Goal: Task Accomplishment & Management: Manage account settings

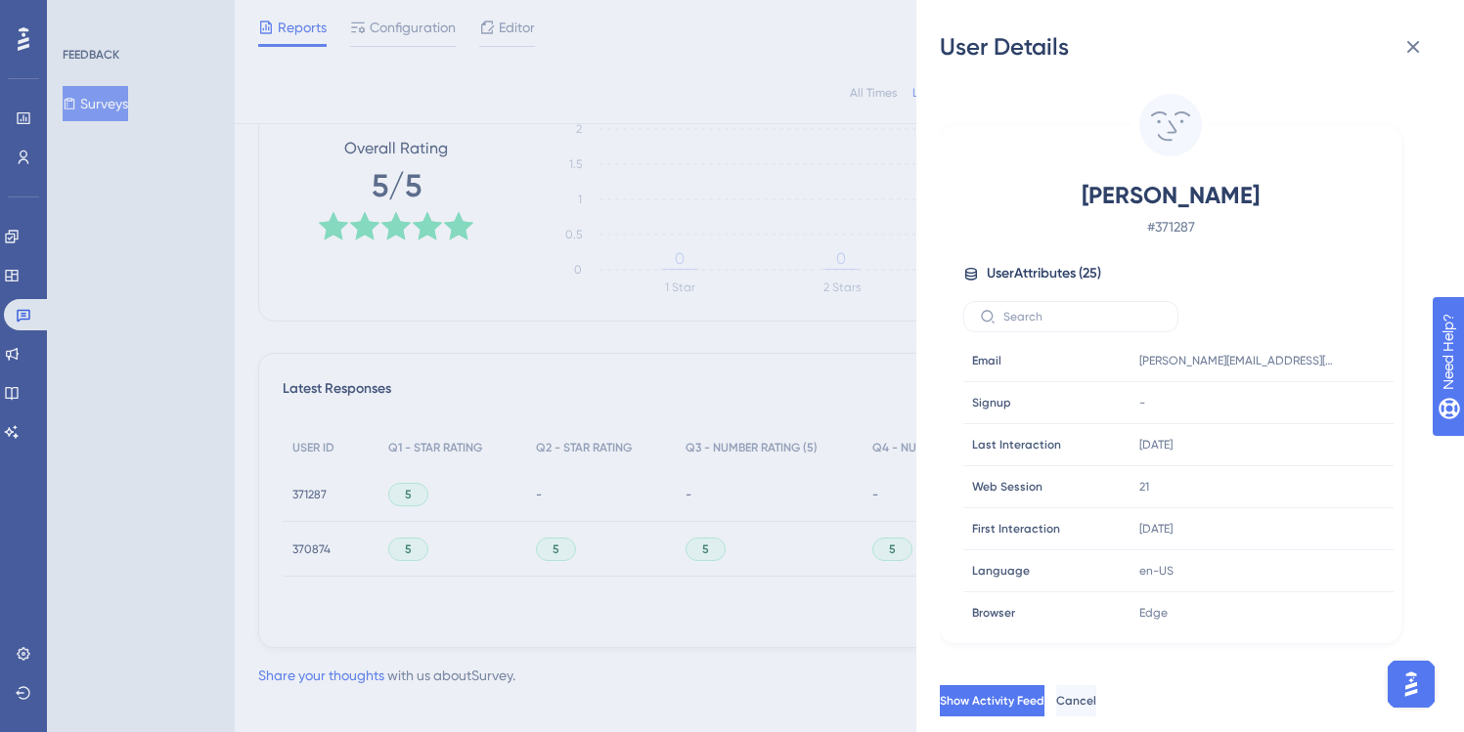
click at [1402, 51] on icon at bounding box center [1412, 46] width 23 height 23
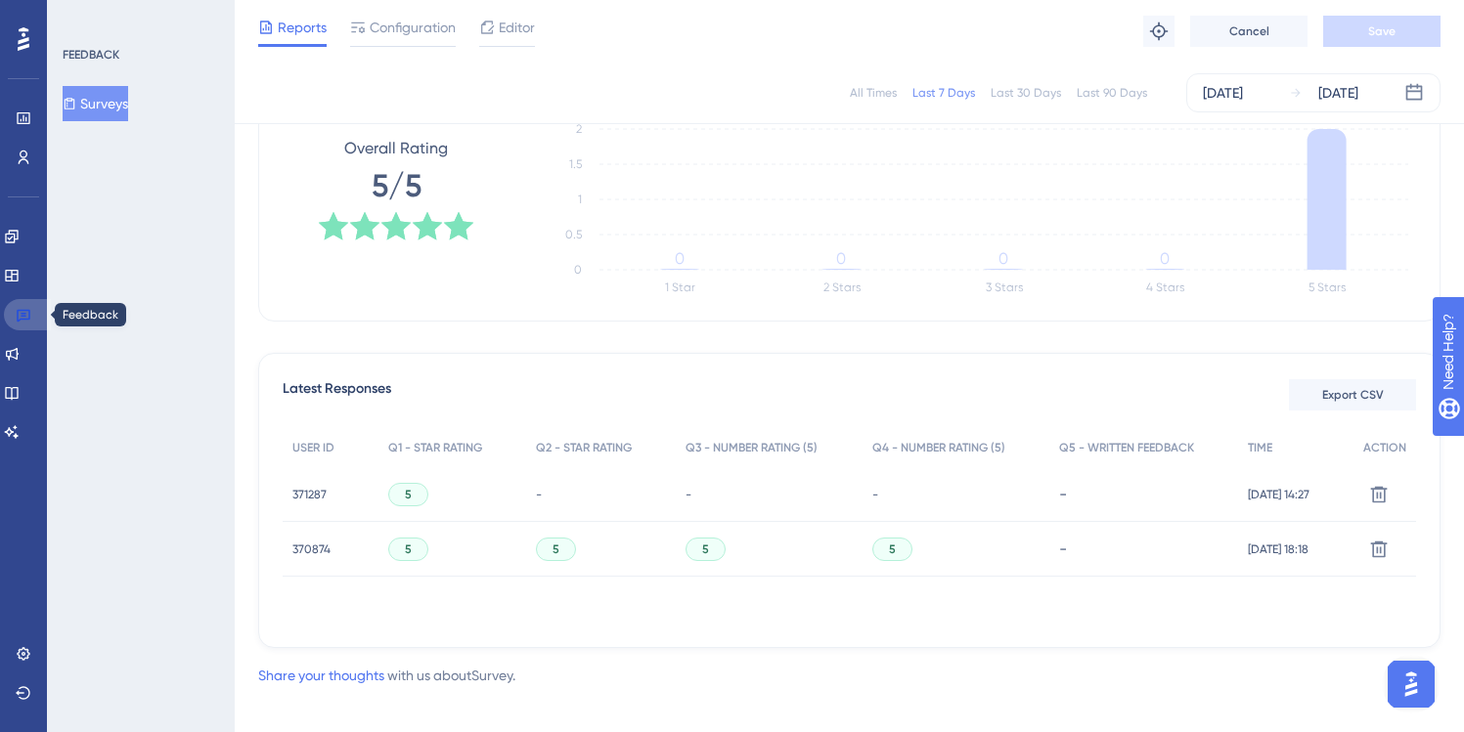
click at [22, 320] on icon at bounding box center [24, 315] width 16 height 16
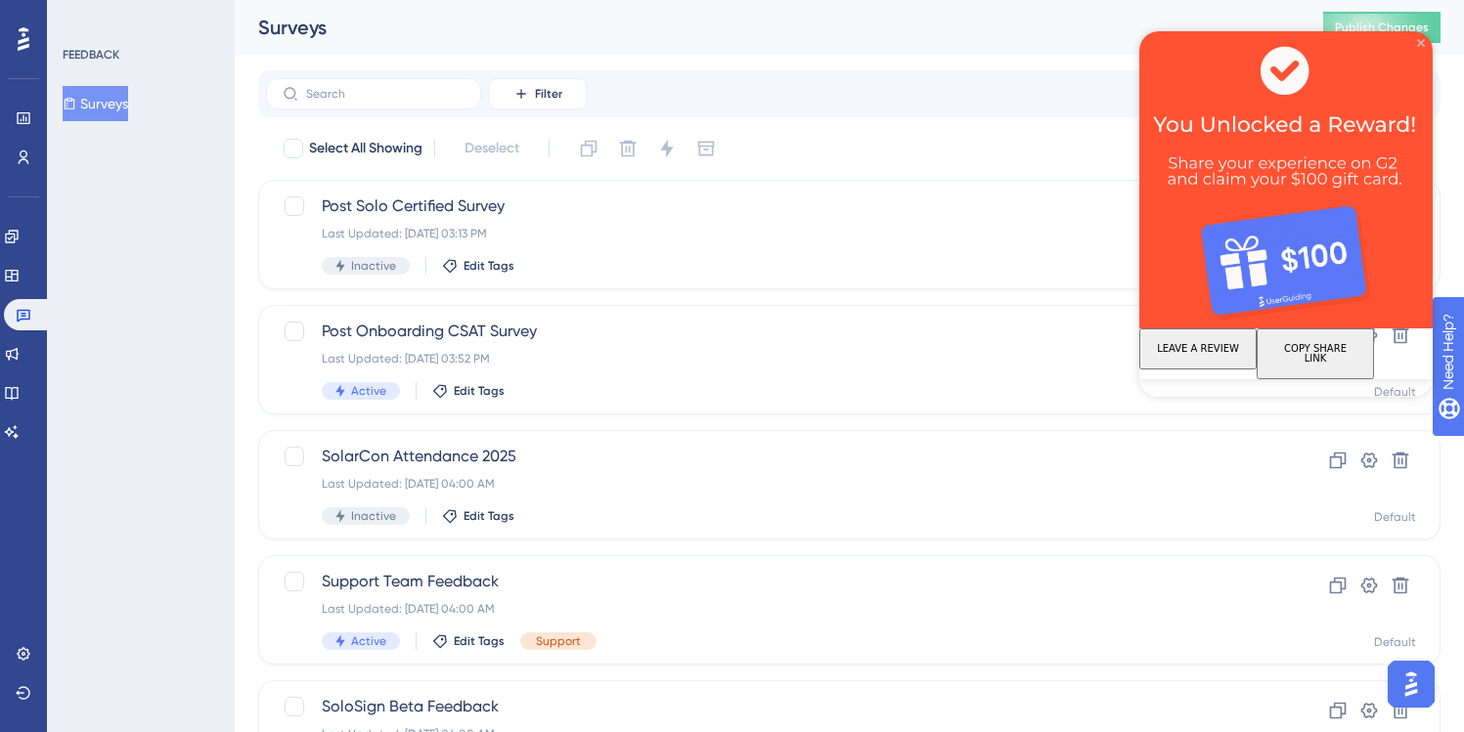
drag, startPoint x: 1421, startPoint y: 42, endPoint x: 2559, endPoint y: 73, distance: 1138.5
click at [1421, 42] on icon "Close Preview" at bounding box center [1421, 43] width 8 height 8
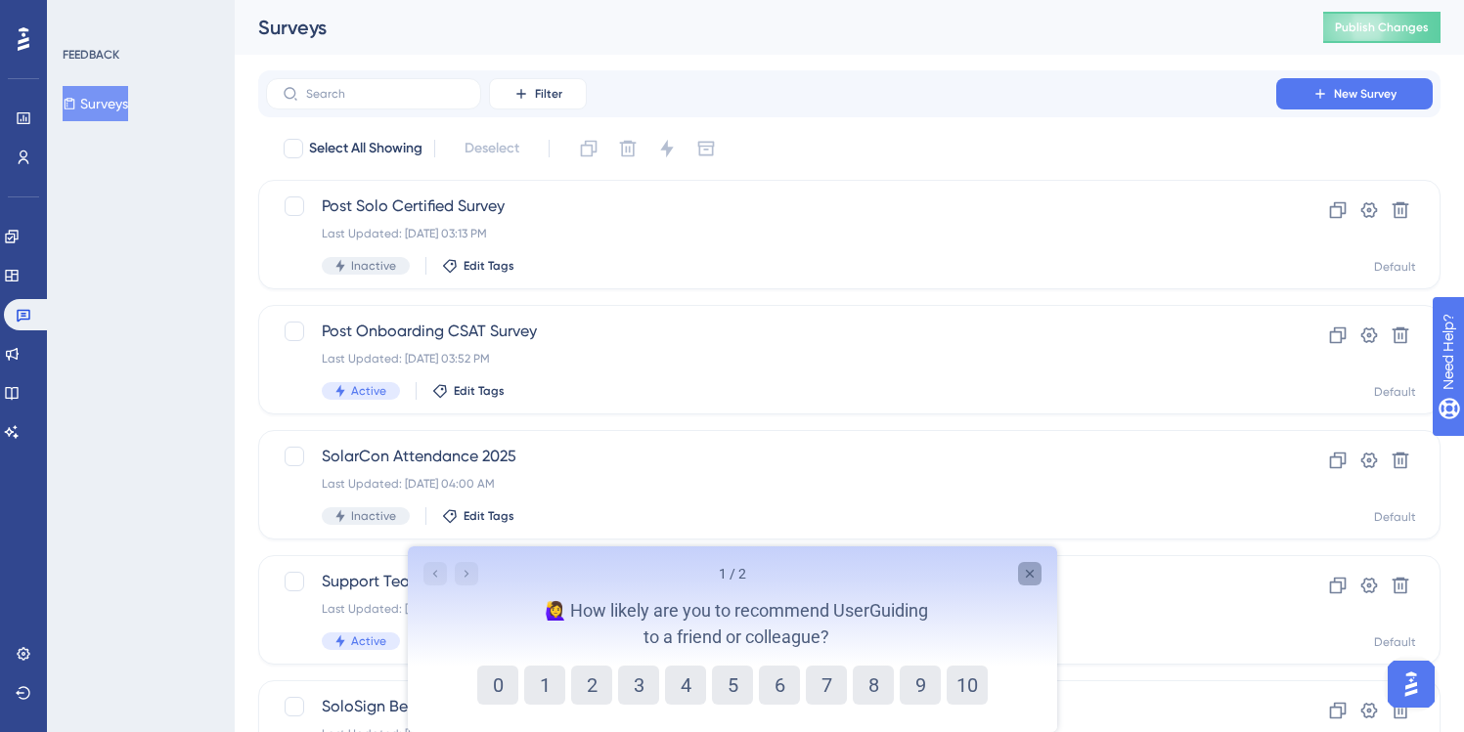
click at [1031, 577] on icon "Close survey" at bounding box center [1029, 574] width 8 height 8
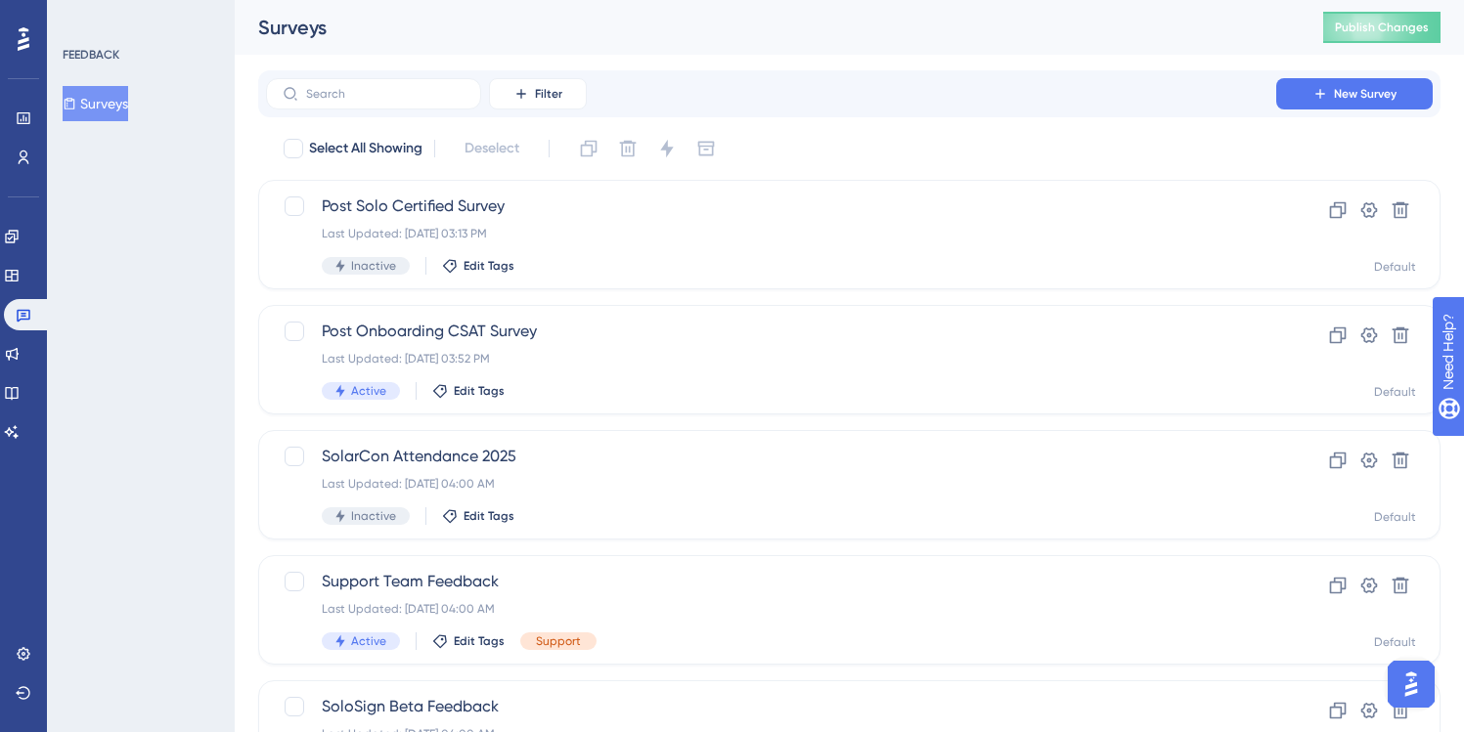
click at [160, 436] on div "FEEDBACK Surveys" at bounding box center [141, 366] width 188 height 732
click at [22, 152] on icon at bounding box center [24, 158] width 16 height 16
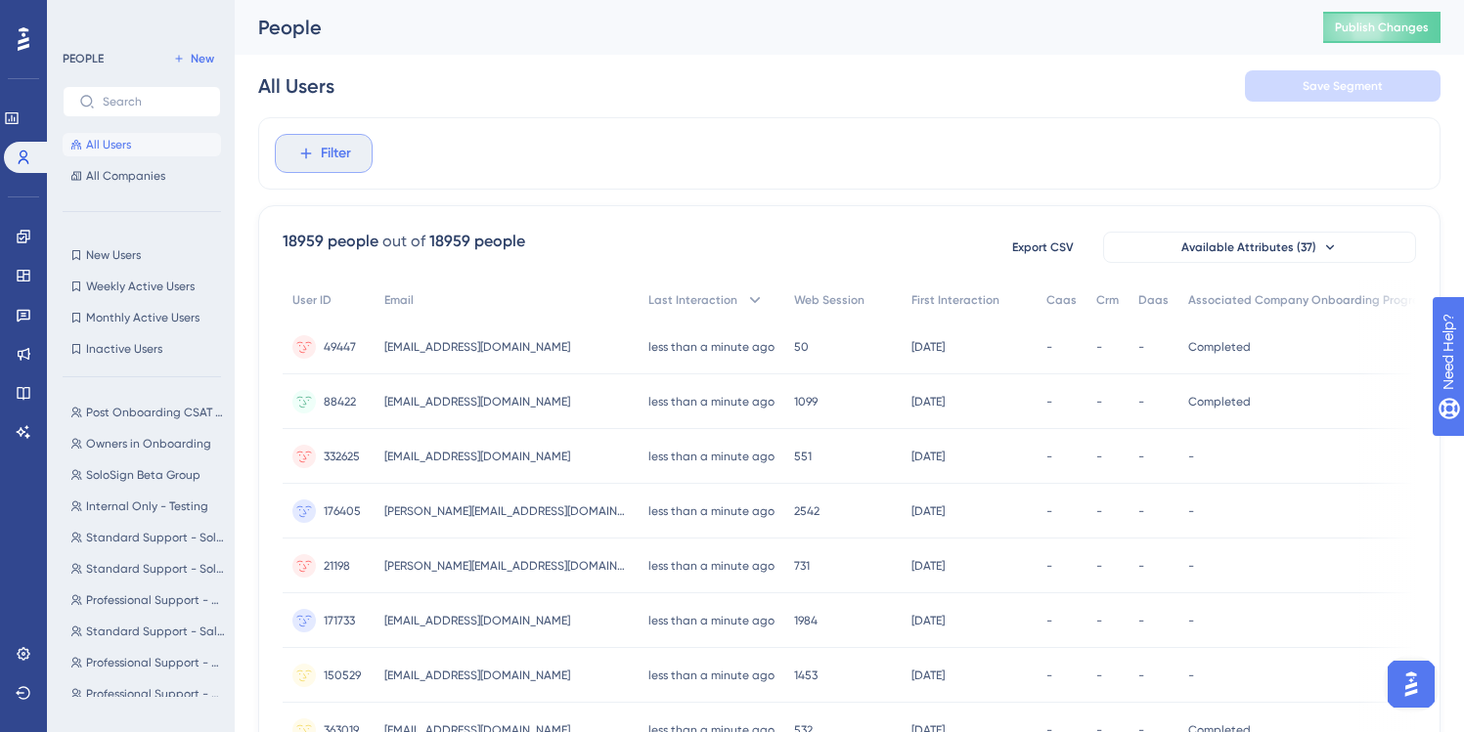
click at [330, 136] on button "Filter" at bounding box center [324, 153] width 98 height 39
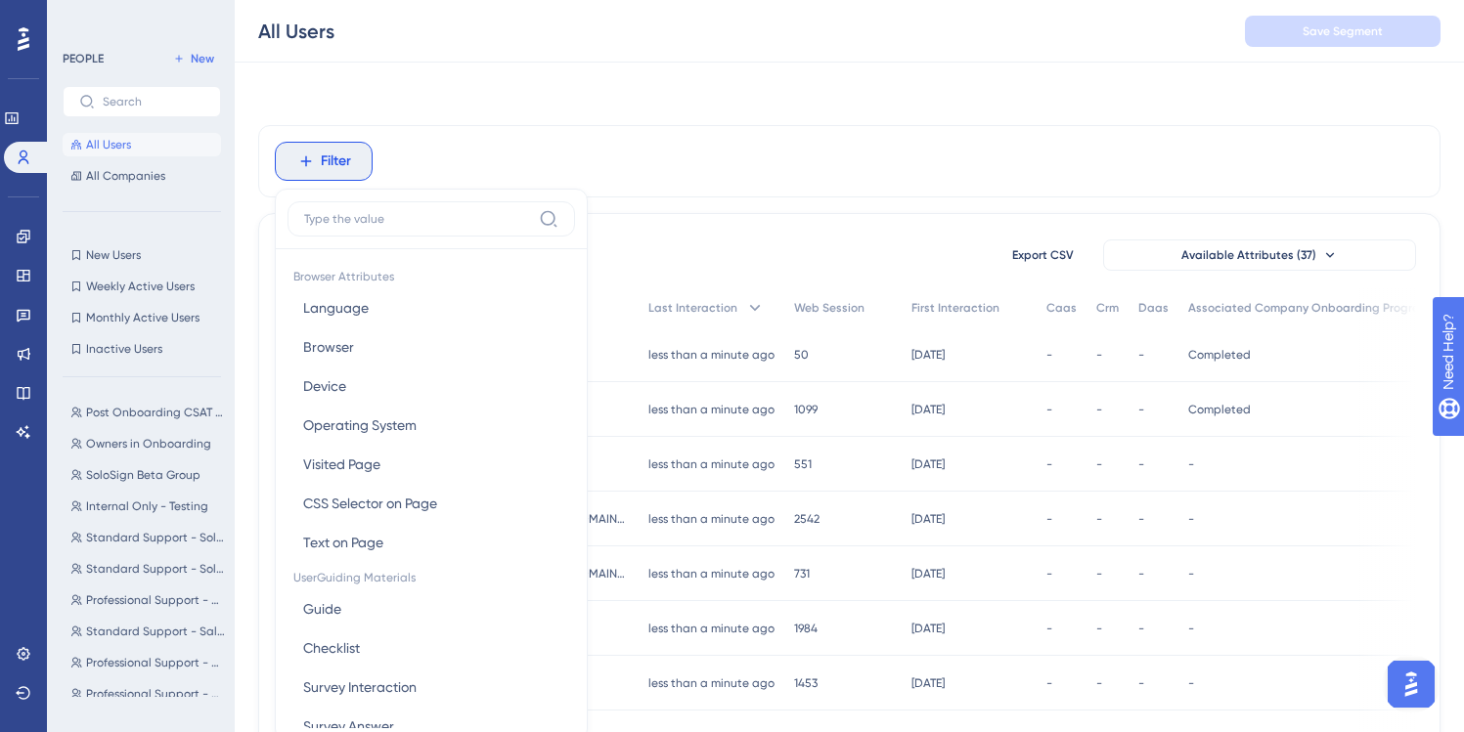
scroll to position [91, 0]
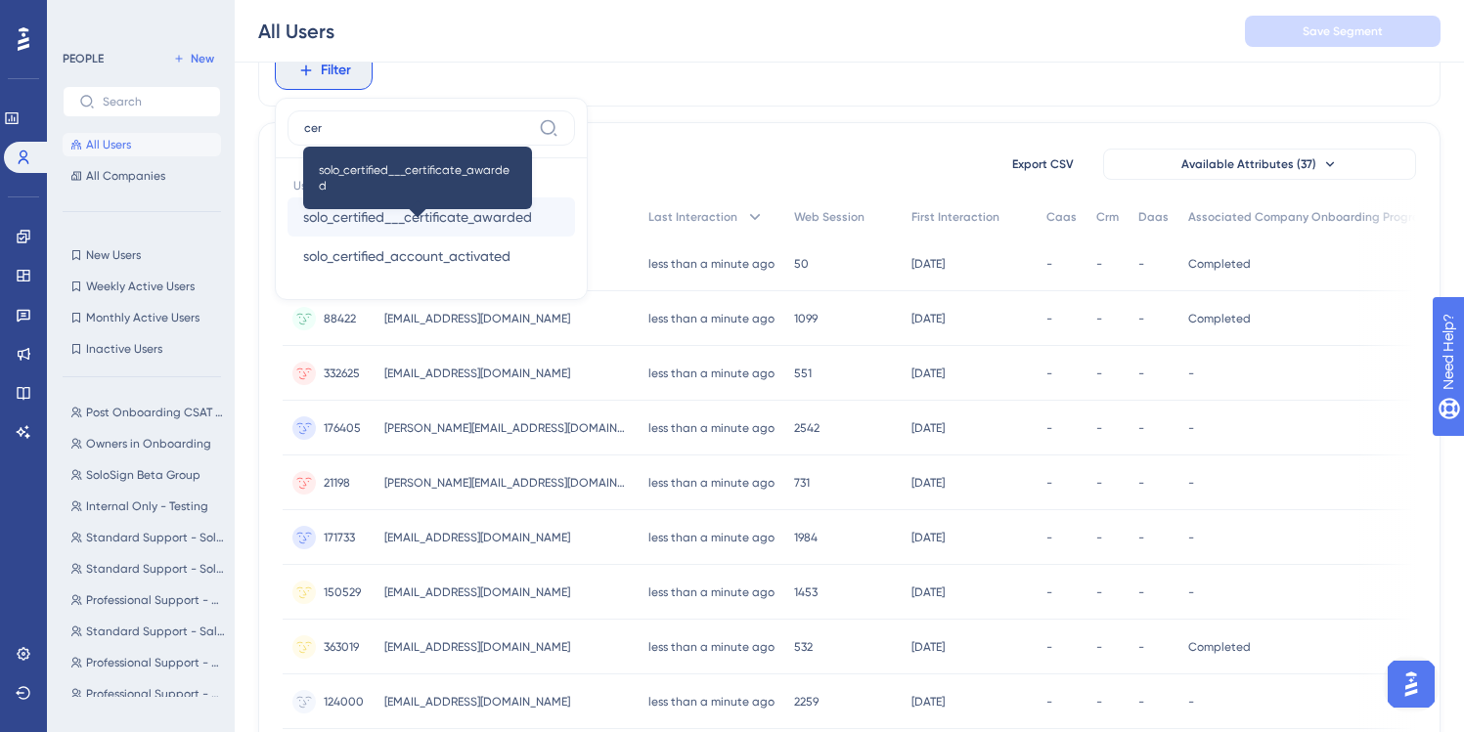
type input "cer"
click at [391, 208] on span "solo_certified___certificate_awarded" at bounding box center [417, 216] width 229 height 23
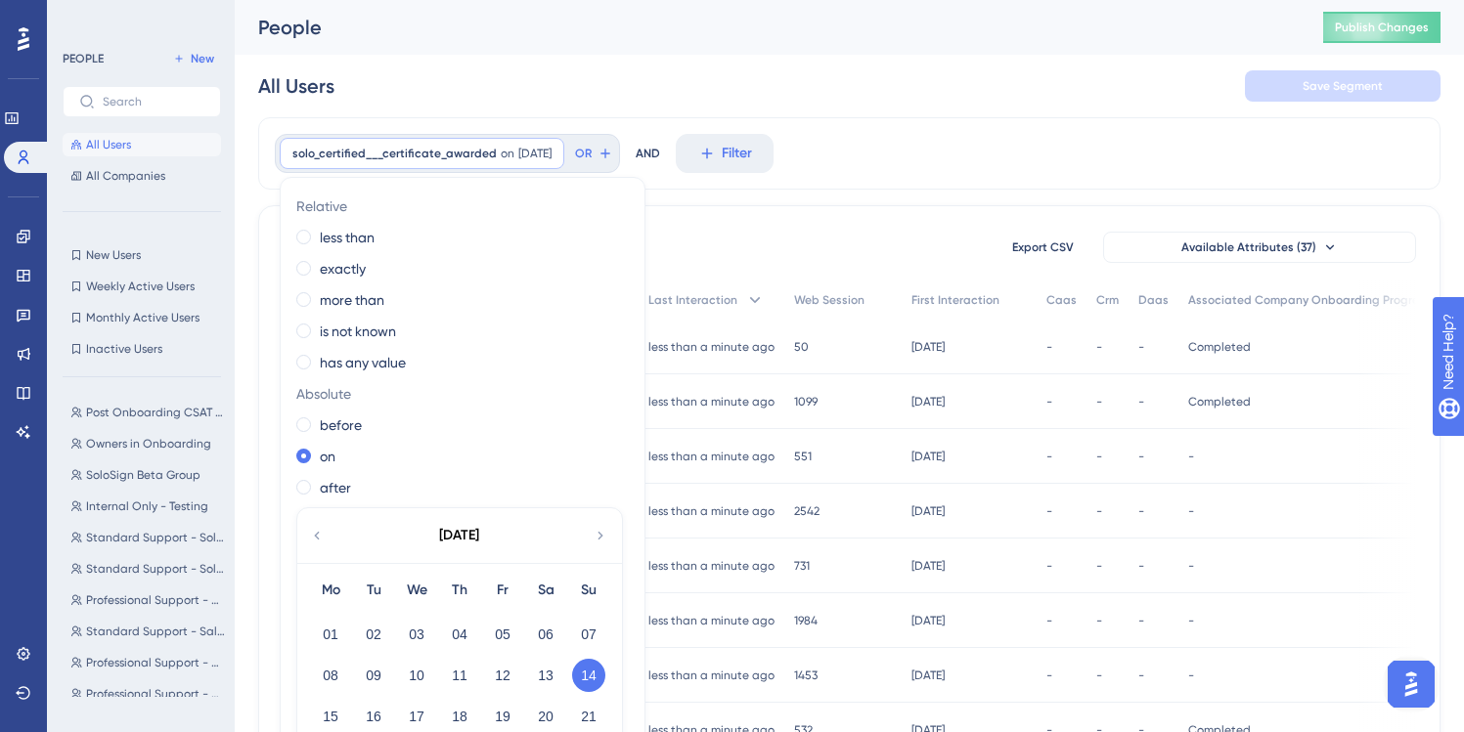
scroll to position [0, 0]
click at [370, 370] on label "has any value" at bounding box center [363, 365] width 86 height 23
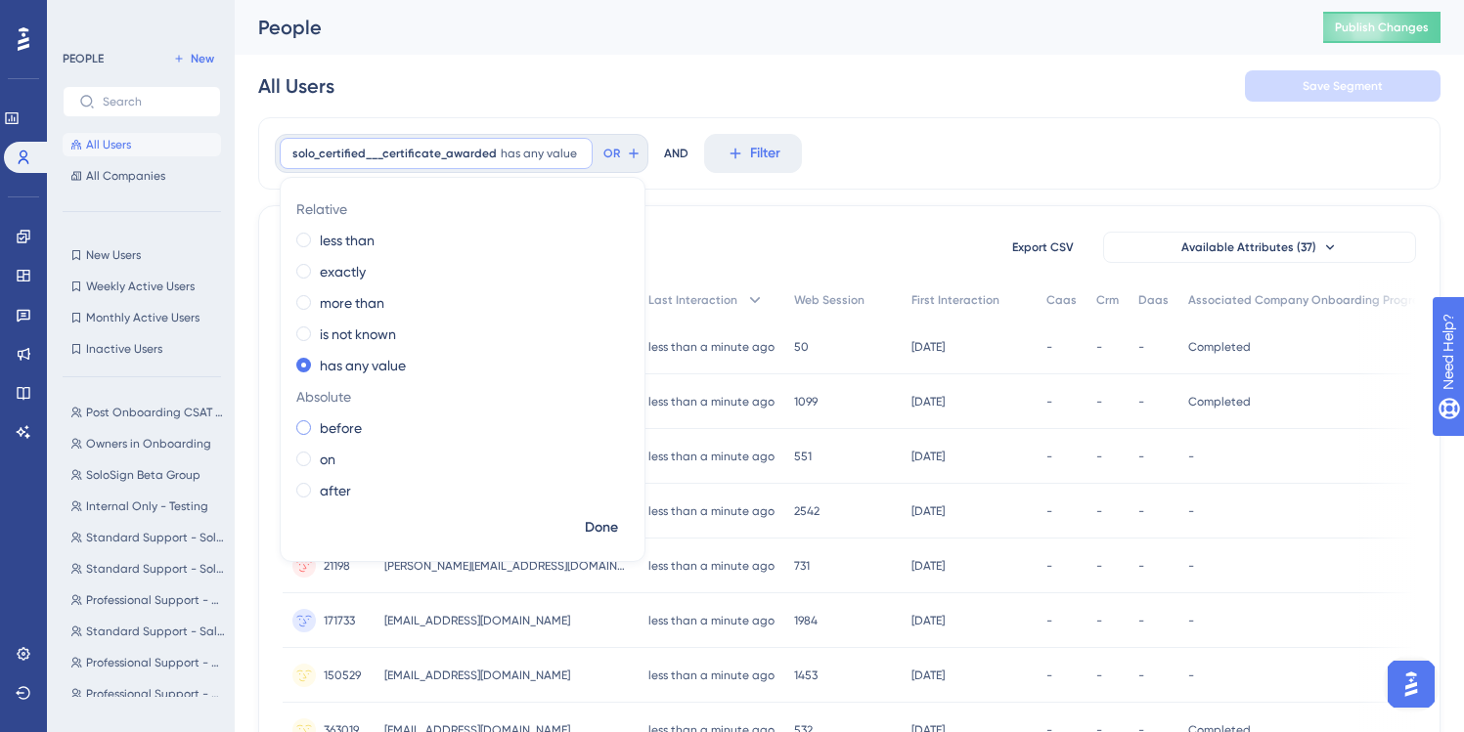
click at [325, 438] on label "before" at bounding box center [341, 428] width 42 height 23
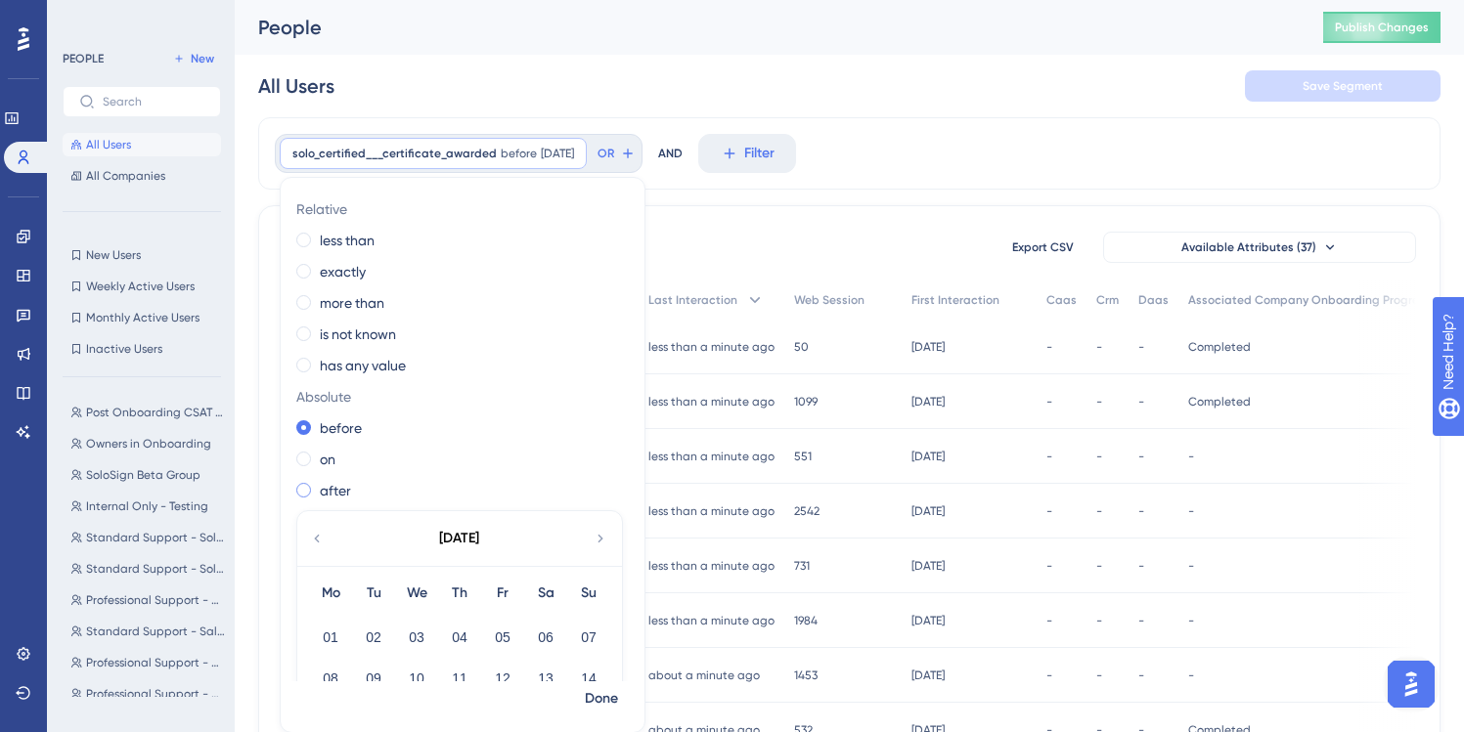
click at [321, 489] on label "after" at bounding box center [335, 490] width 31 height 23
click at [325, 465] on label "on" at bounding box center [328, 459] width 16 height 23
click at [336, 244] on label "less than" at bounding box center [347, 240] width 55 height 23
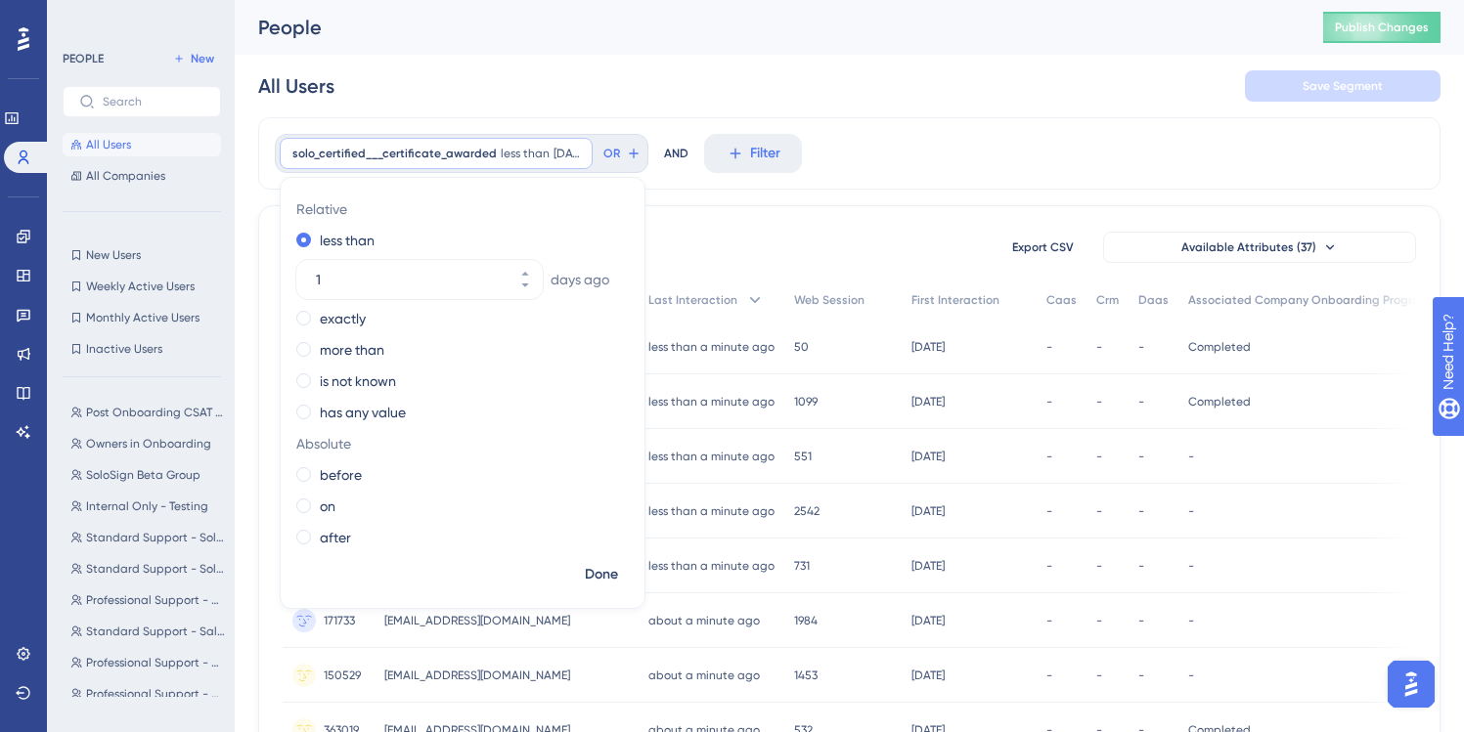
click at [371, 407] on label "has any value" at bounding box center [363, 412] width 86 height 23
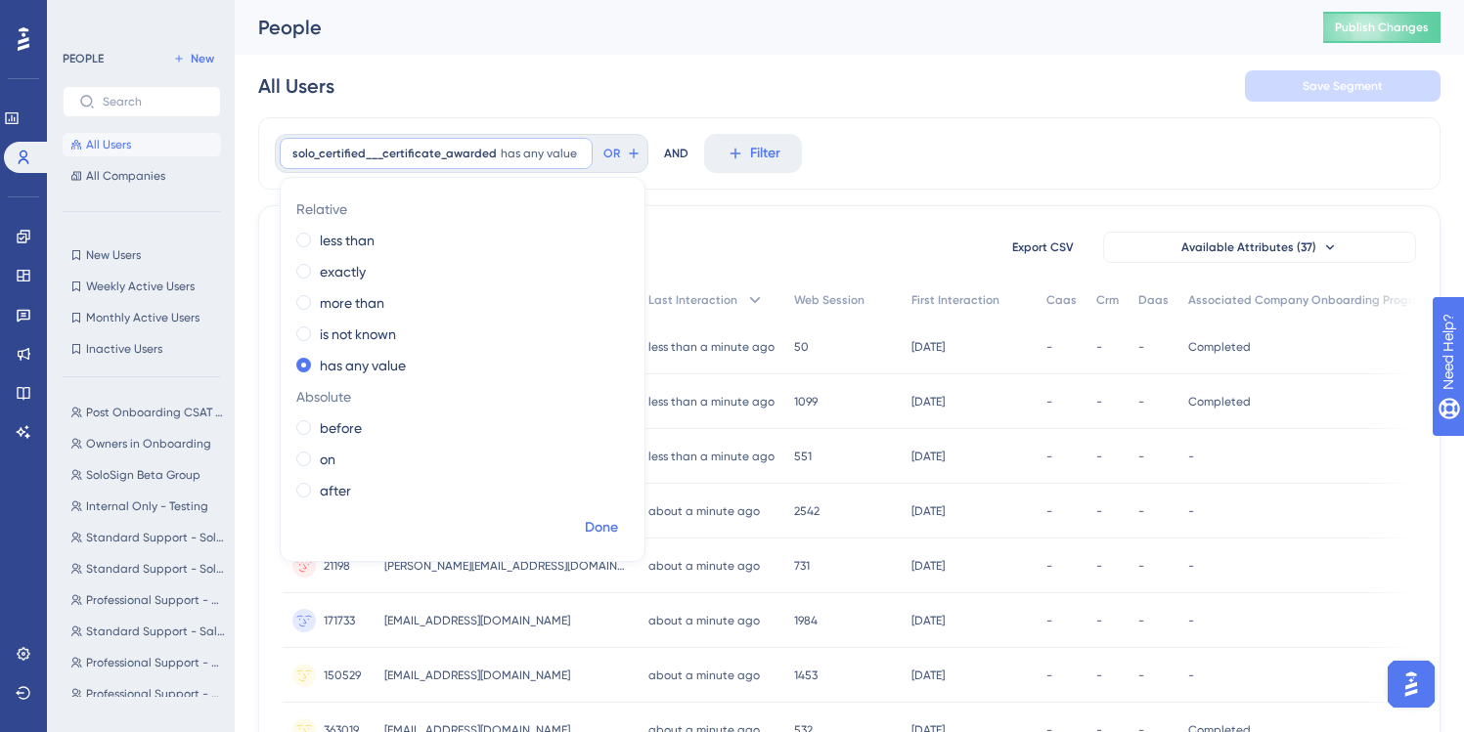
click at [606, 519] on span "Done" at bounding box center [601, 527] width 33 height 23
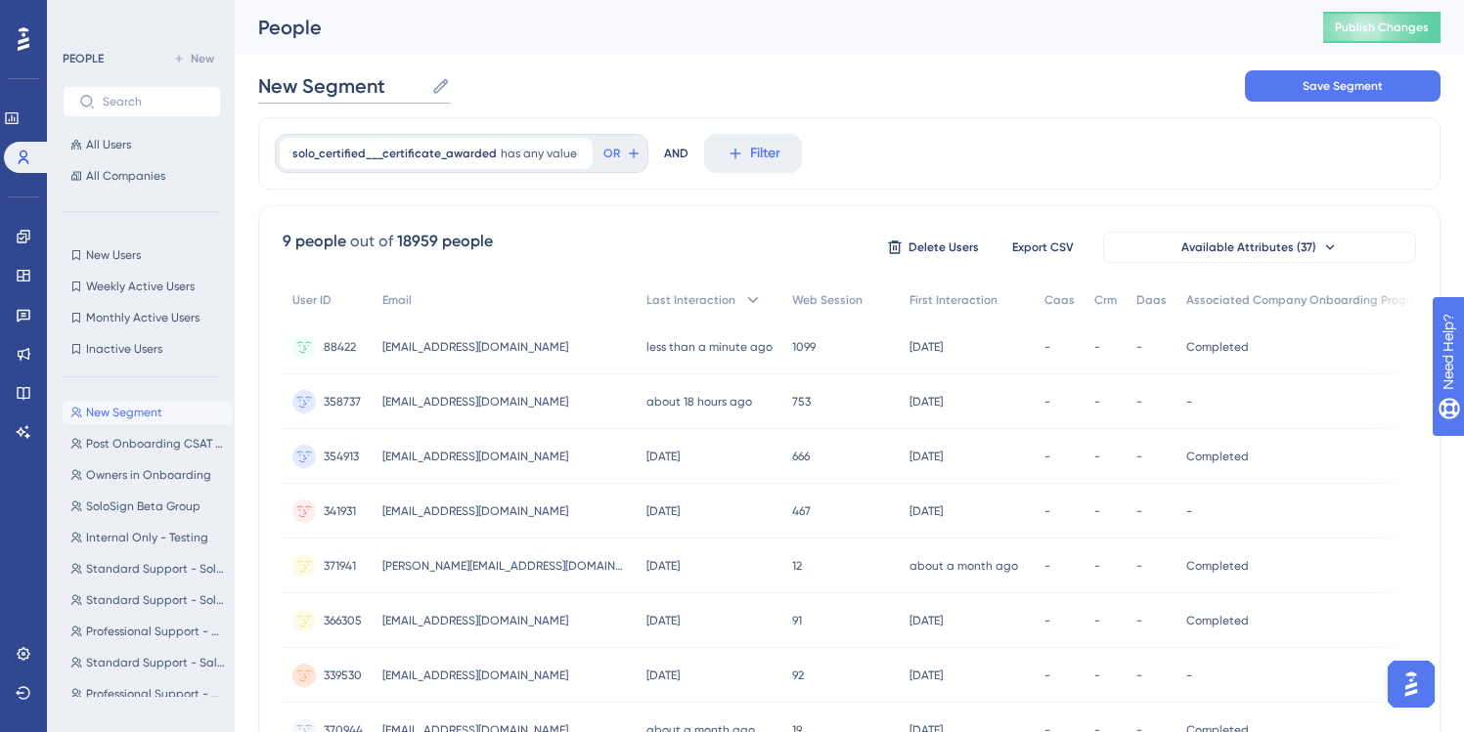
click at [365, 89] on input "New Segment" at bounding box center [340, 85] width 165 height 27
click at [419, 84] on input "New Segment" at bounding box center [340, 85] width 165 height 27
click at [434, 78] on icon at bounding box center [441, 86] width 20 height 20
click at [423, 78] on input "New Segment" at bounding box center [340, 85] width 165 height 27
type input "N"
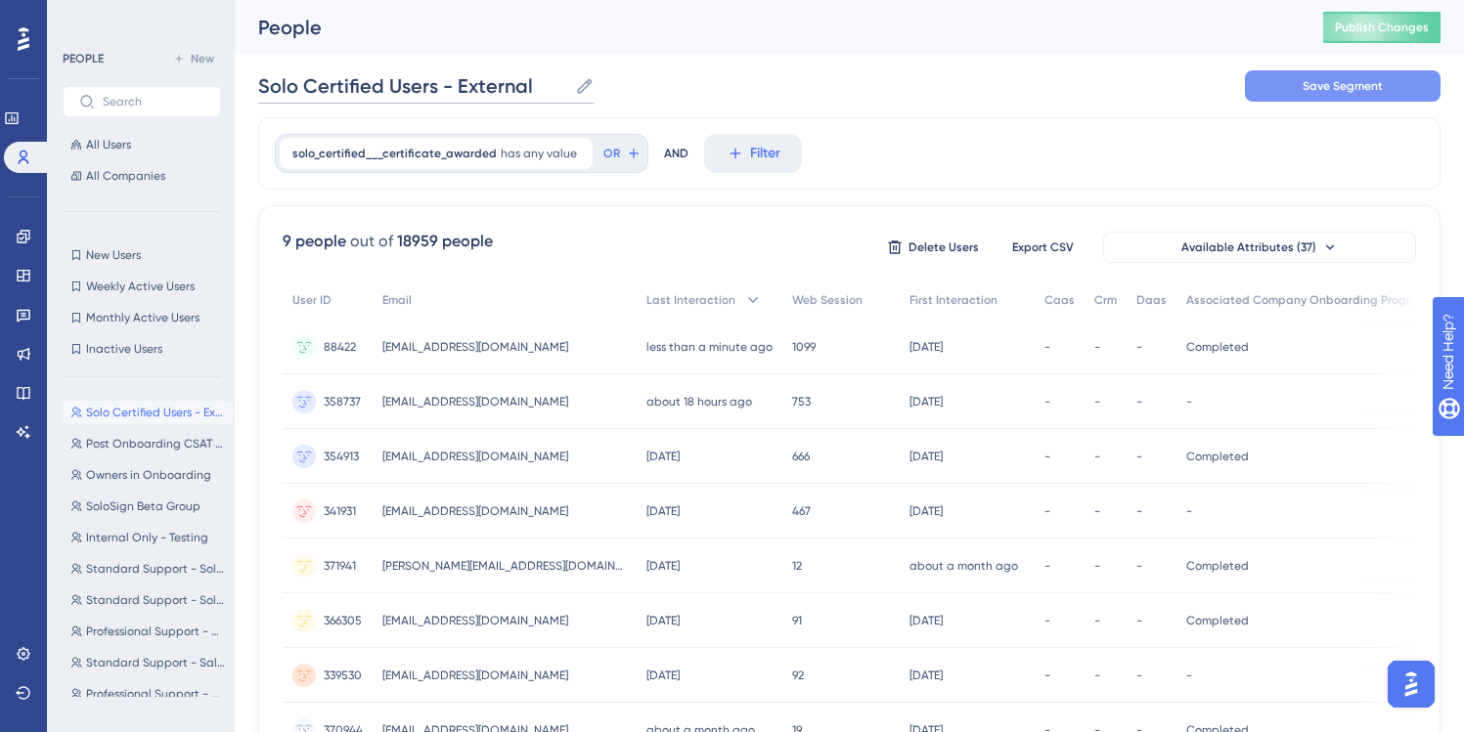
type input "Solo Certified Users - External"
click at [1303, 75] on button "Save Segment" at bounding box center [1343, 85] width 196 height 31
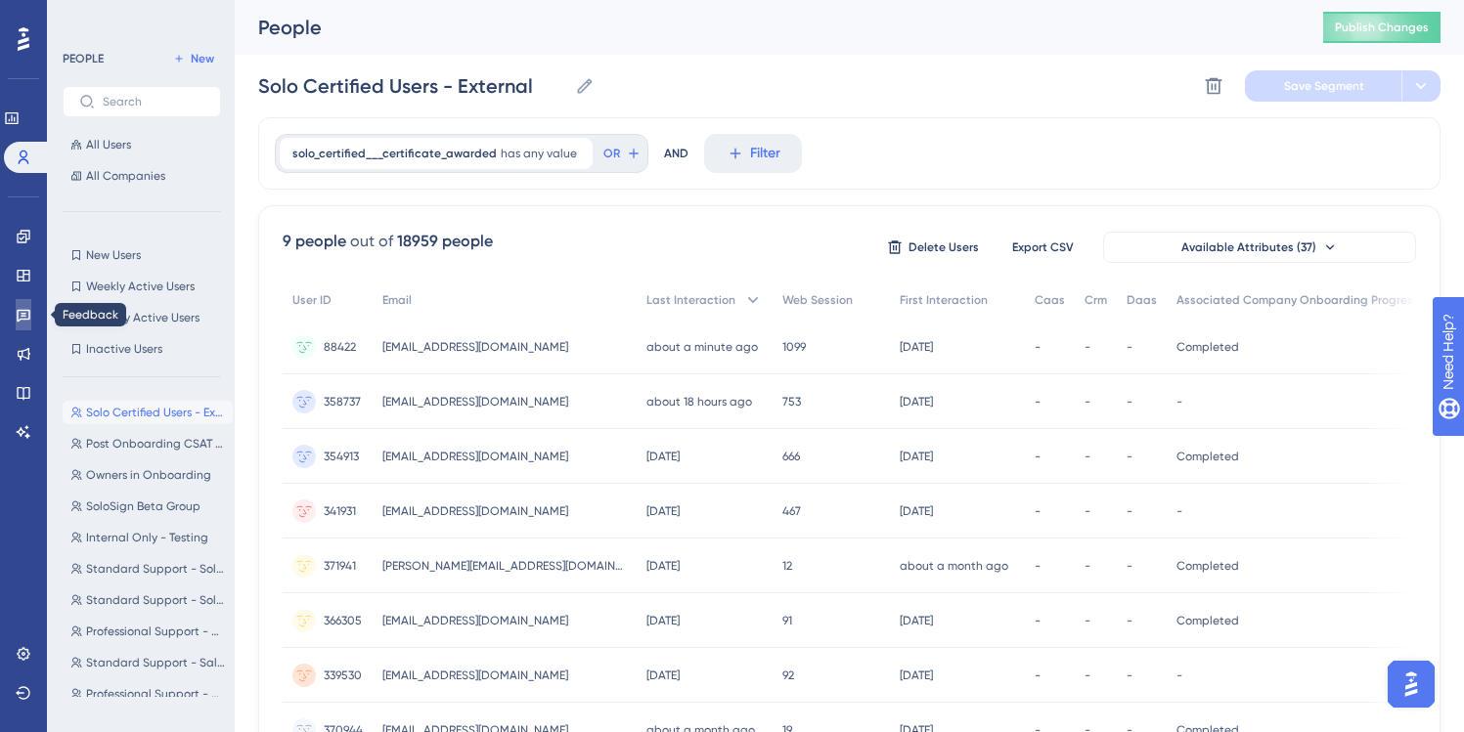
click at [26, 310] on icon at bounding box center [24, 316] width 14 height 13
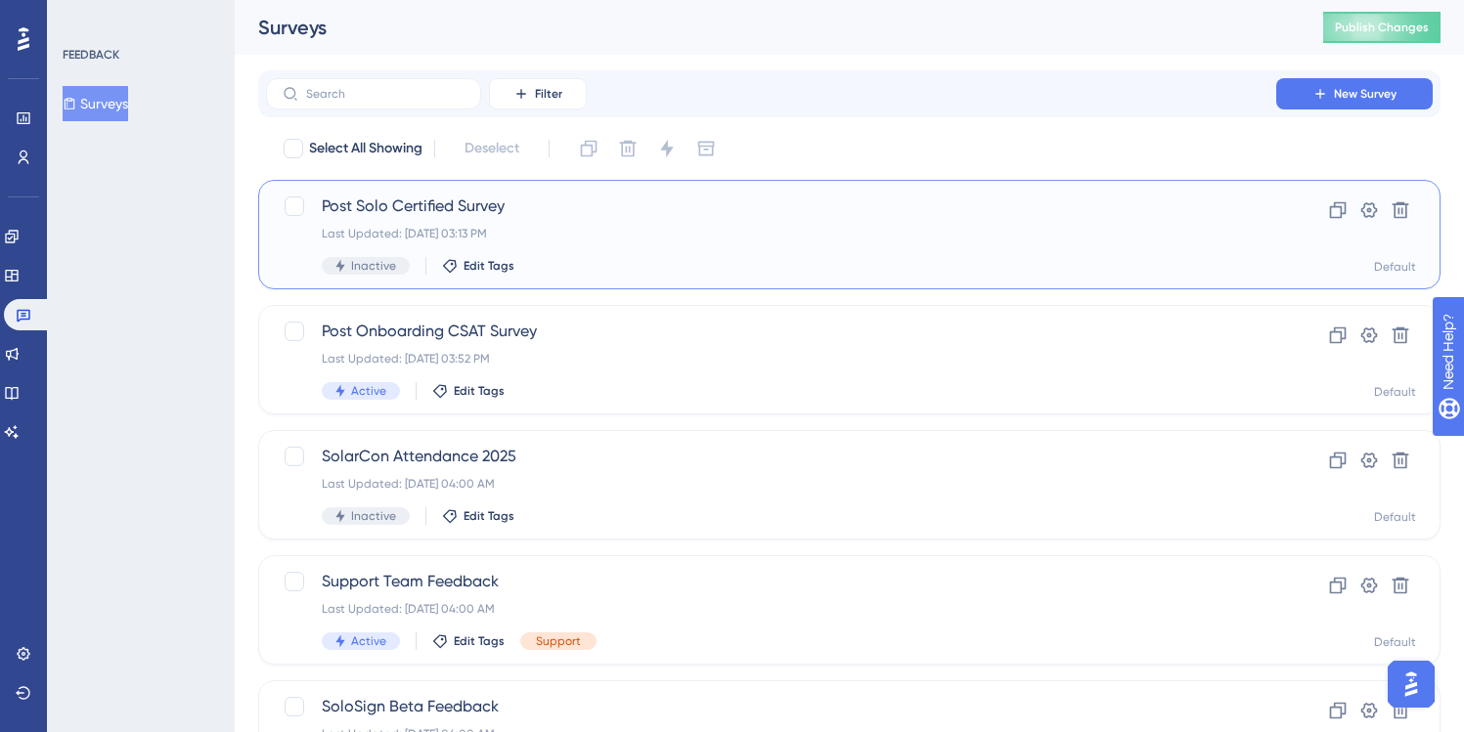
click at [500, 235] on div "Last Updated: [DATE] 03:13 PM" at bounding box center [771, 234] width 899 height 16
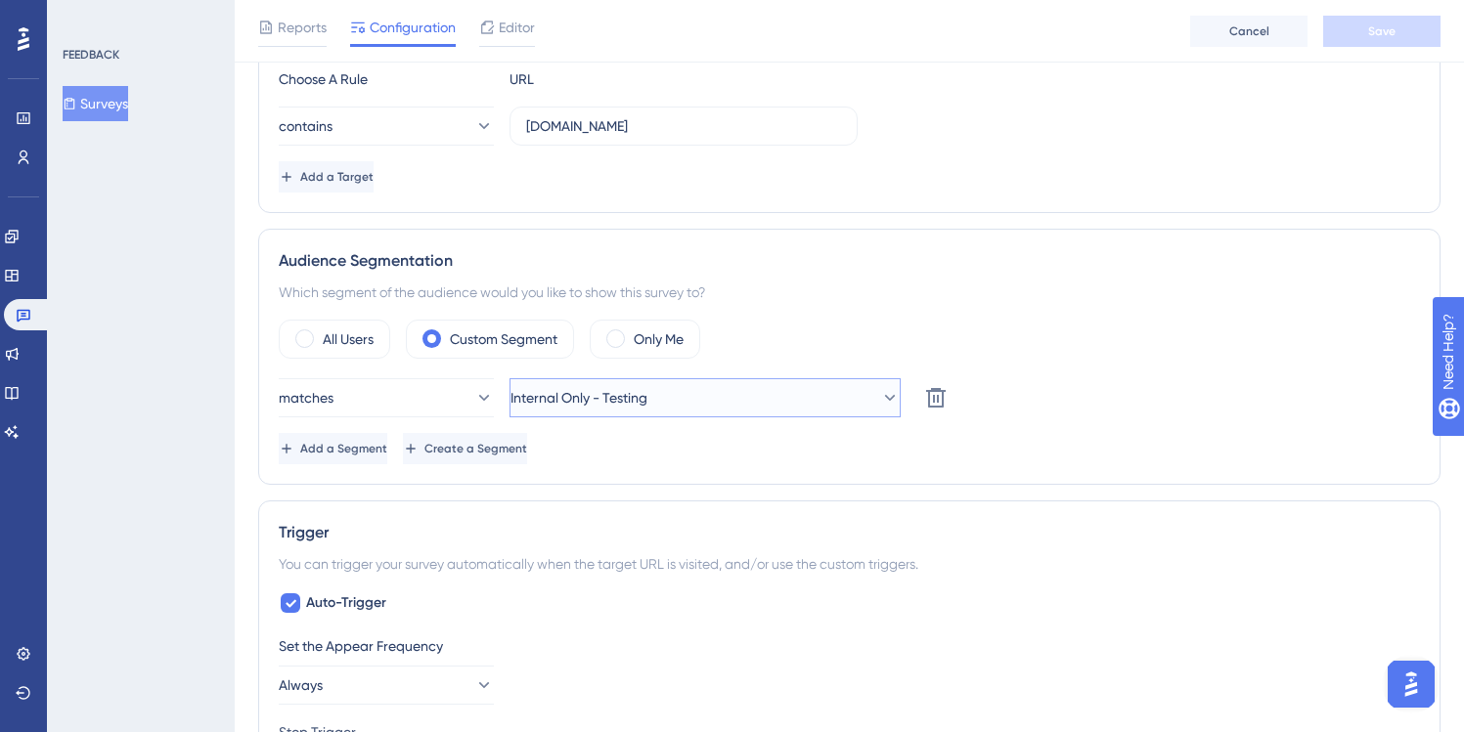
click at [550, 406] on span "Internal Only - Testing" at bounding box center [578, 397] width 137 height 23
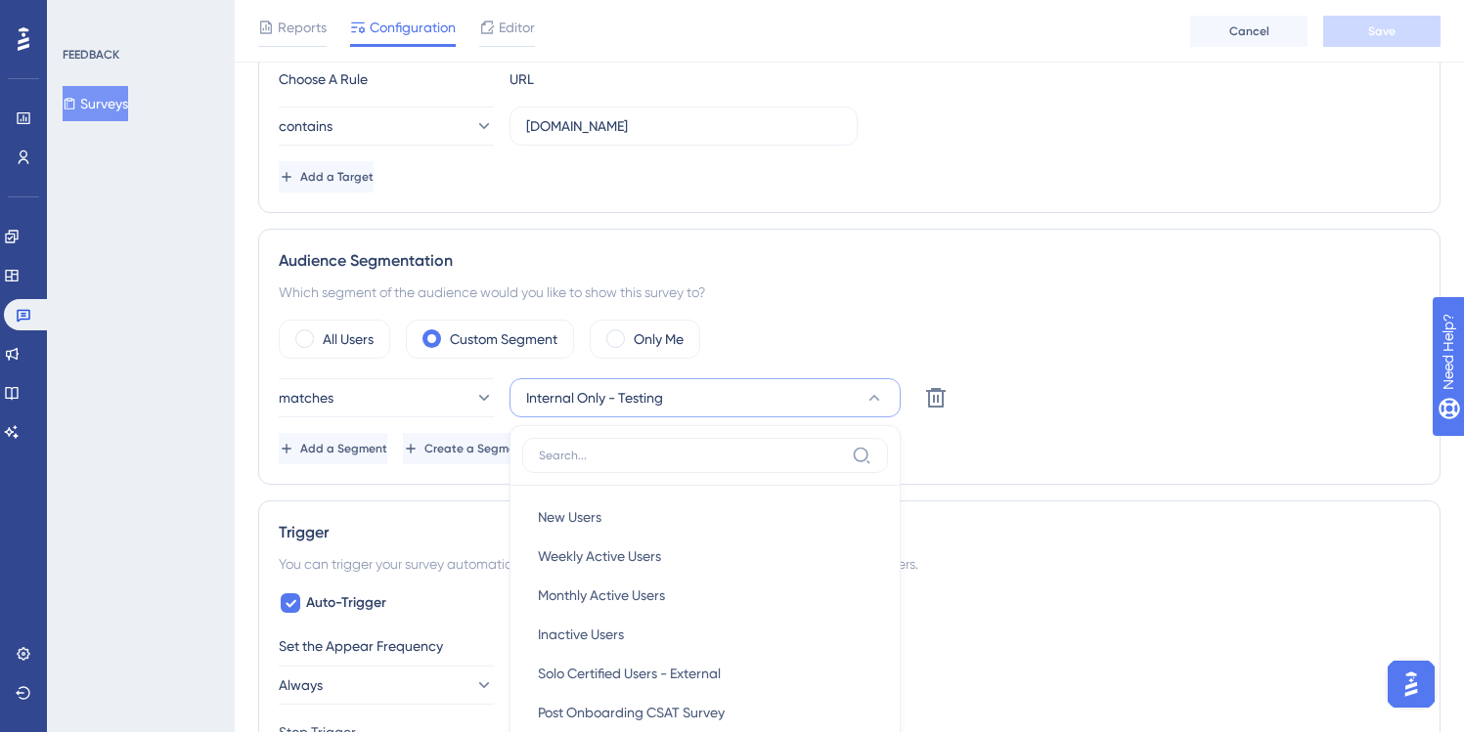
scroll to position [687, 0]
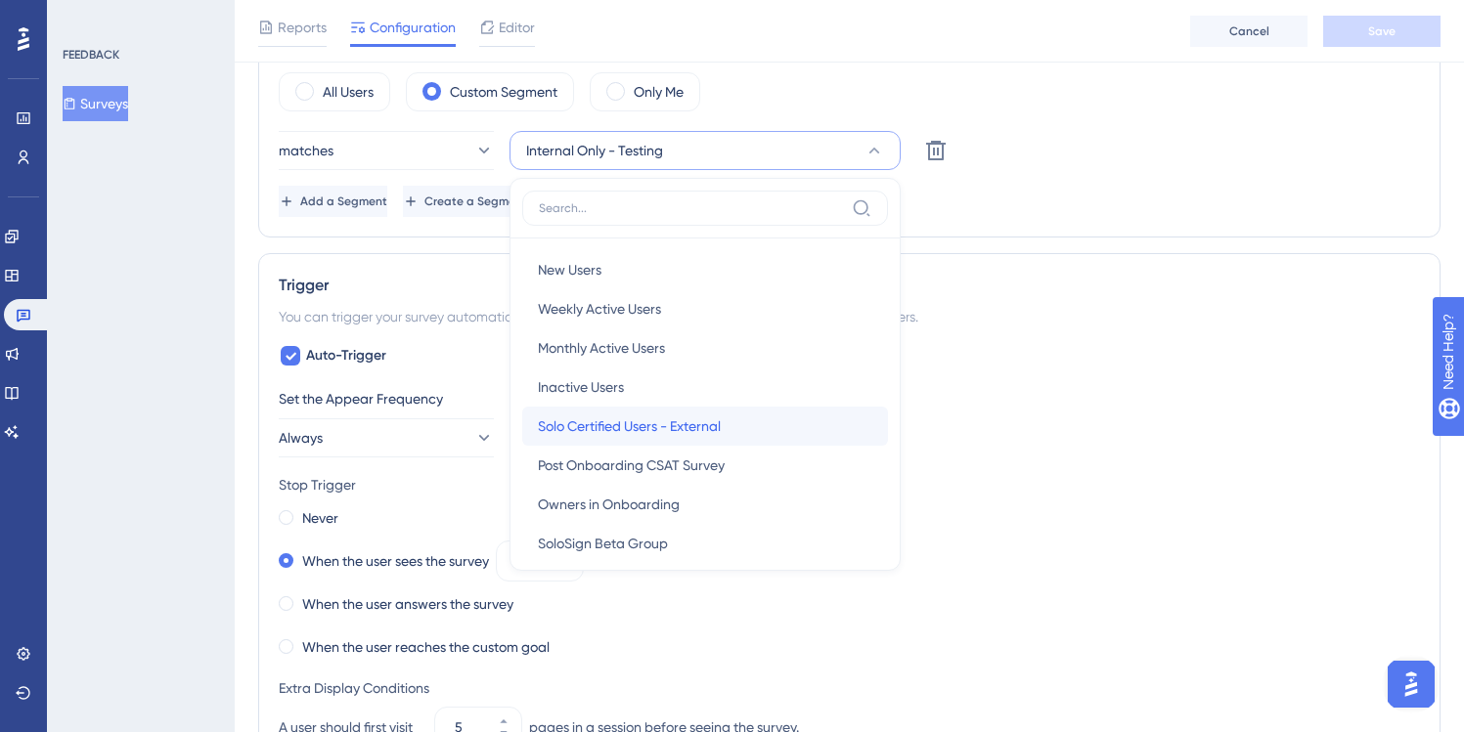
click at [628, 422] on span "Solo Certified Users - External" at bounding box center [629, 426] width 183 height 23
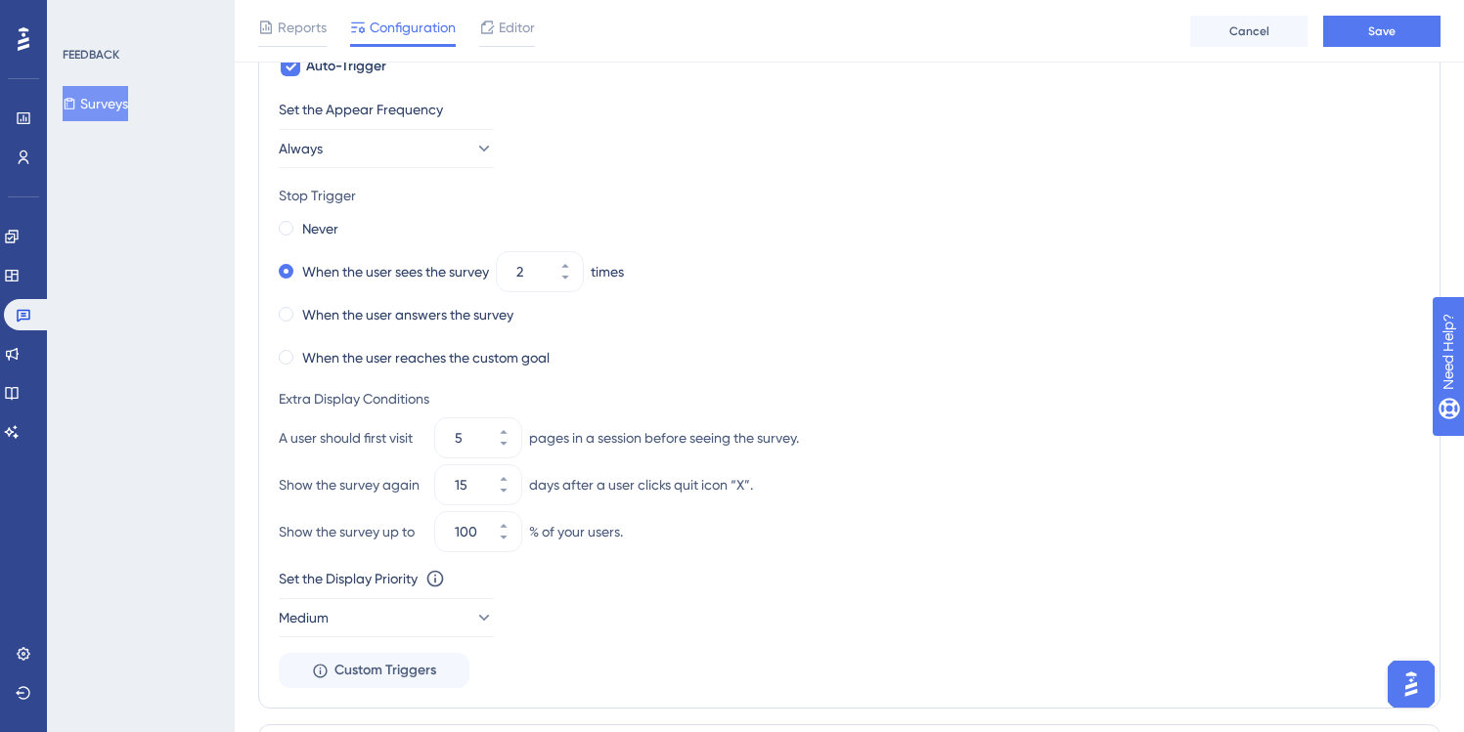
scroll to position [978, 0]
click at [473, 149] on icon at bounding box center [483, 148] width 20 height 20
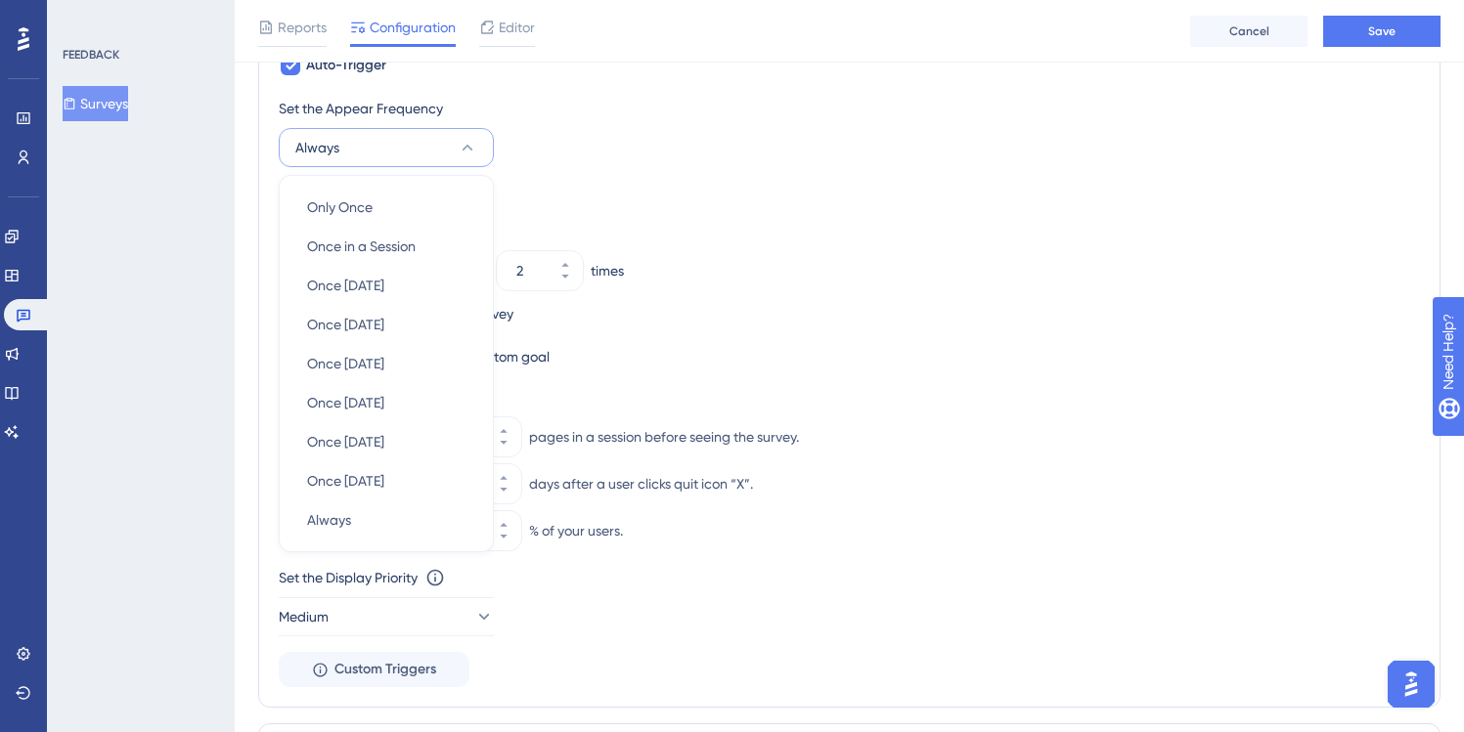
scroll to position [975, 0]
click at [404, 213] on div "Only Once Only Once" at bounding box center [386, 210] width 158 height 39
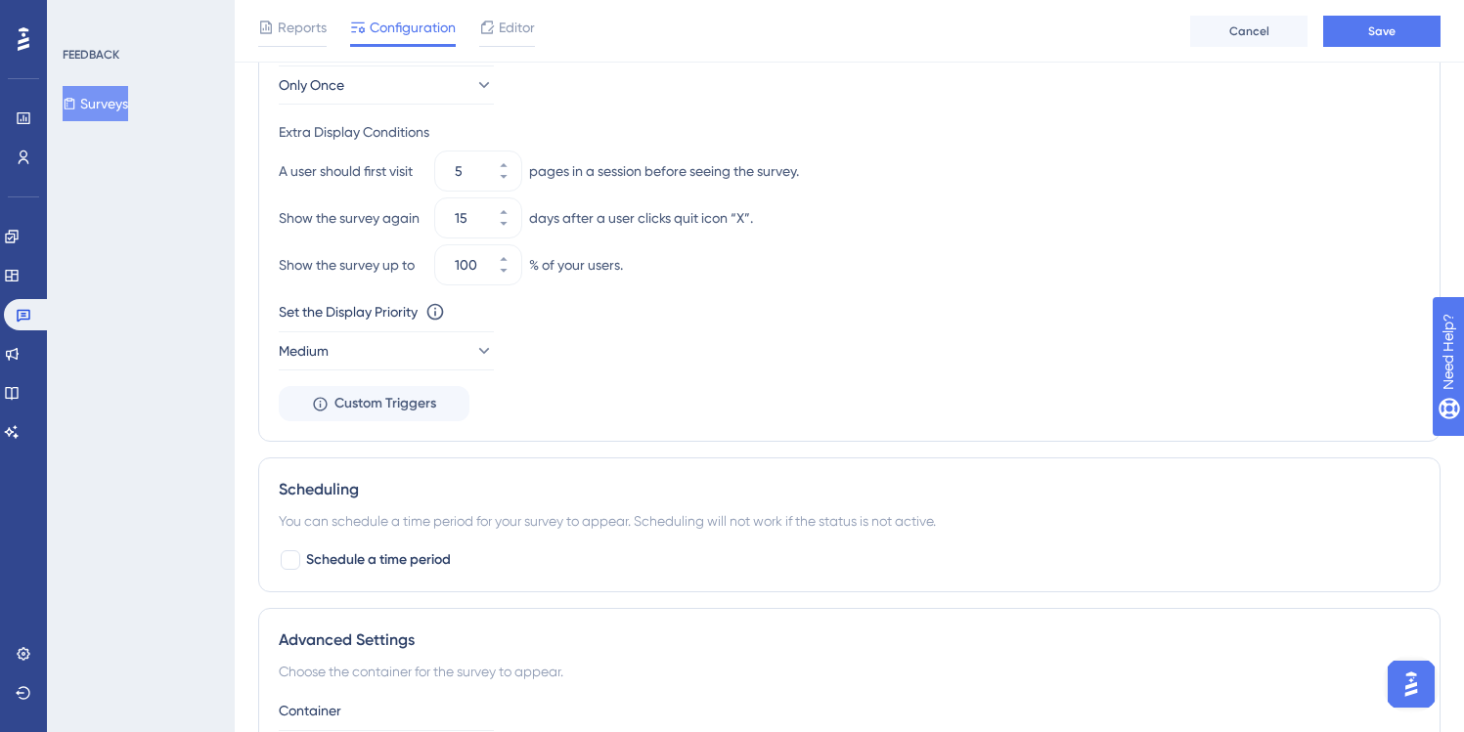
scroll to position [1215, 0]
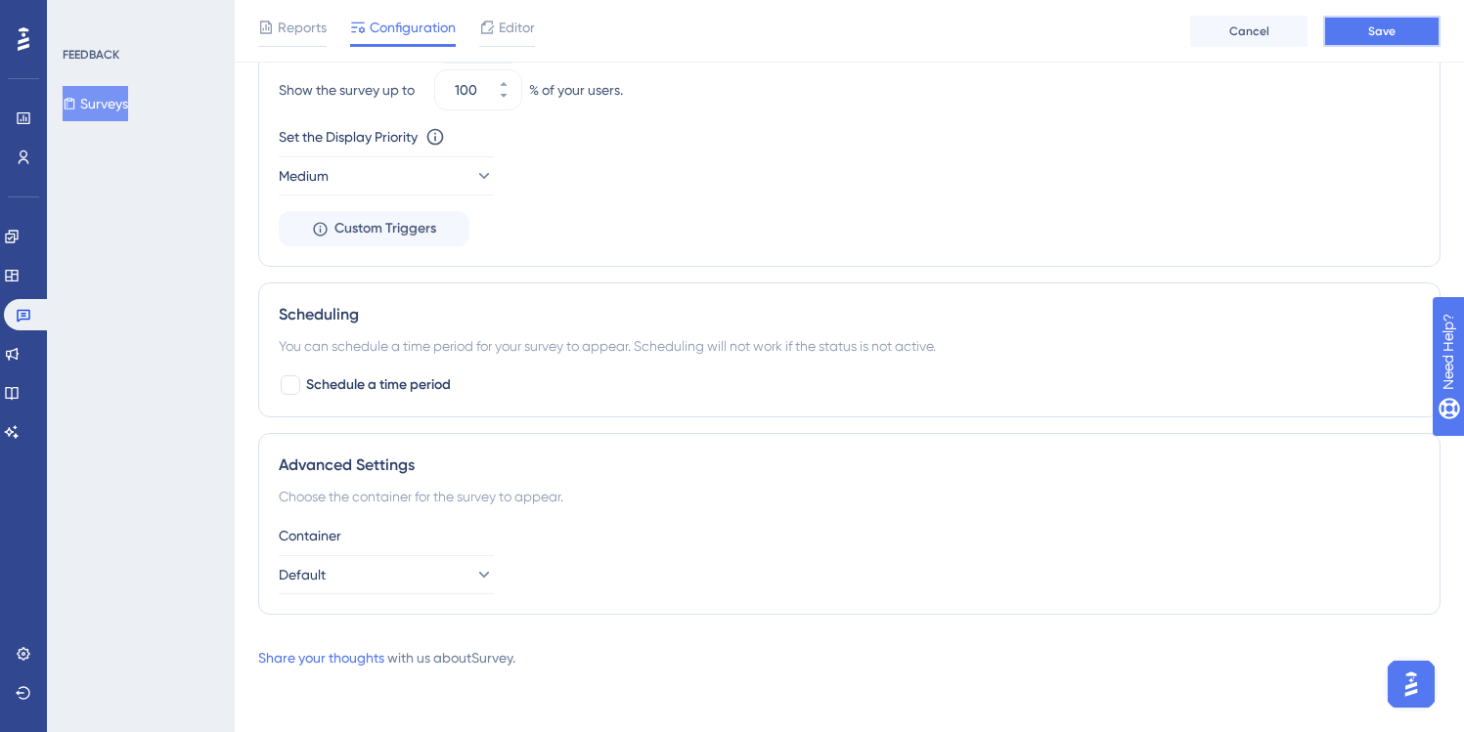
click at [1340, 30] on button "Save" at bounding box center [1381, 31] width 117 height 31
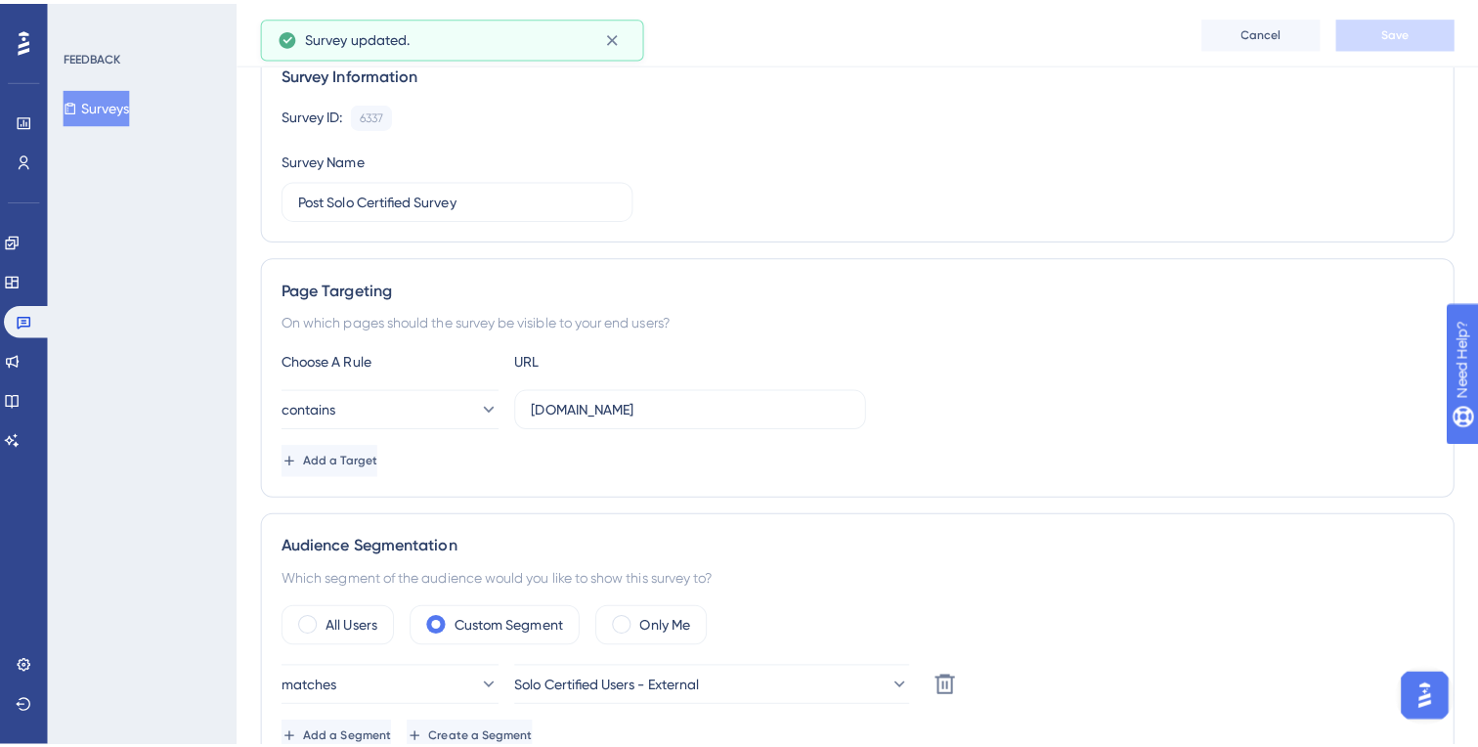
scroll to position [0, 0]
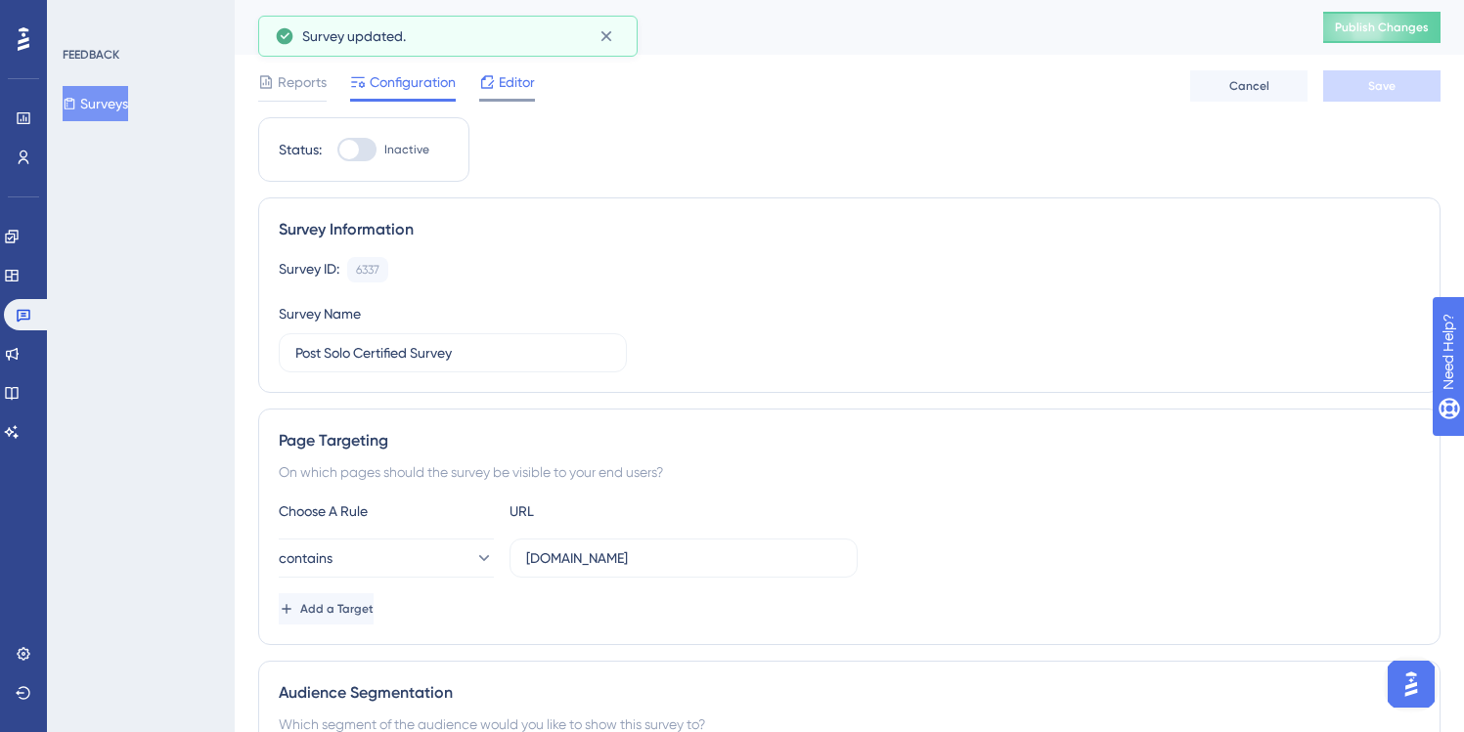
click at [531, 93] on span "Editor" at bounding box center [517, 81] width 36 height 23
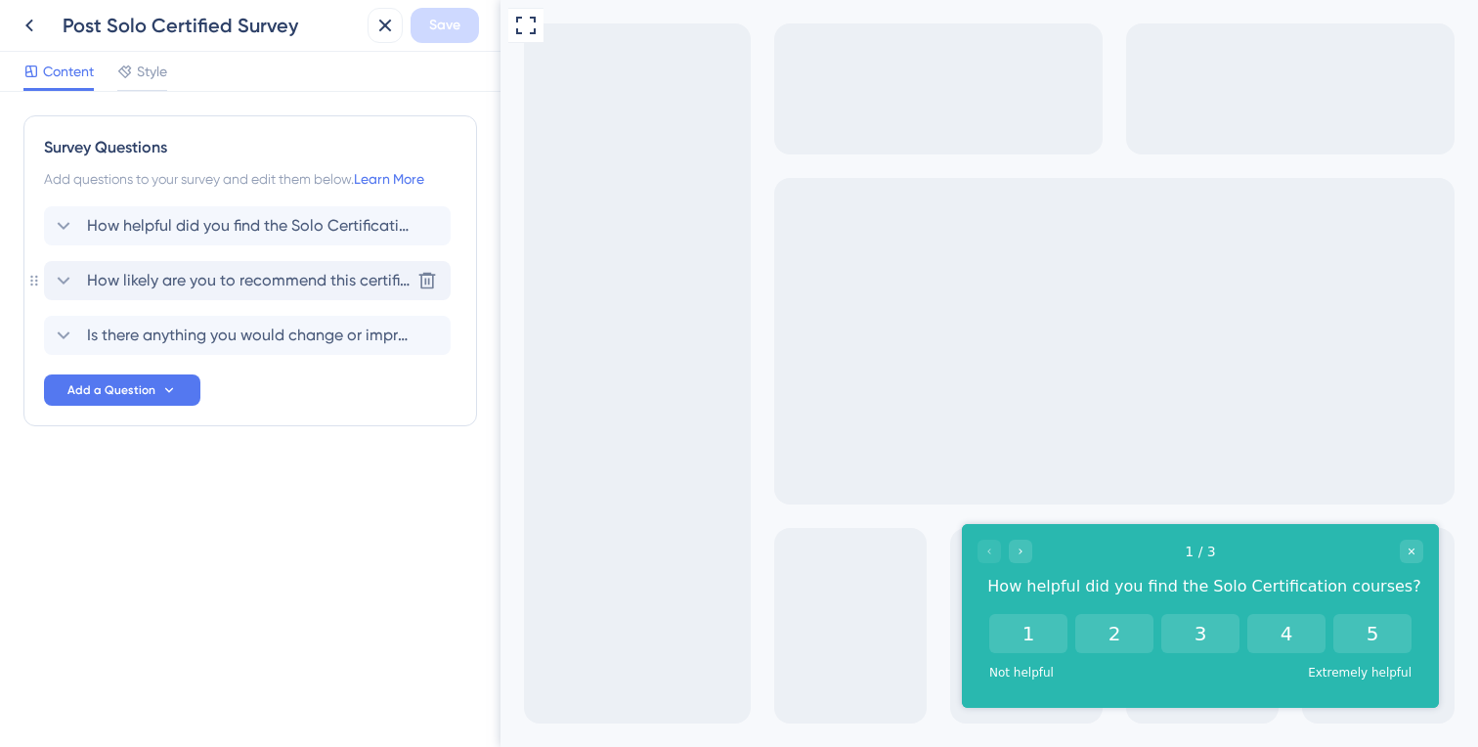
click at [270, 284] on span "How likely are you to recommend this certification to others in your role or yo…" at bounding box center [248, 280] width 323 height 23
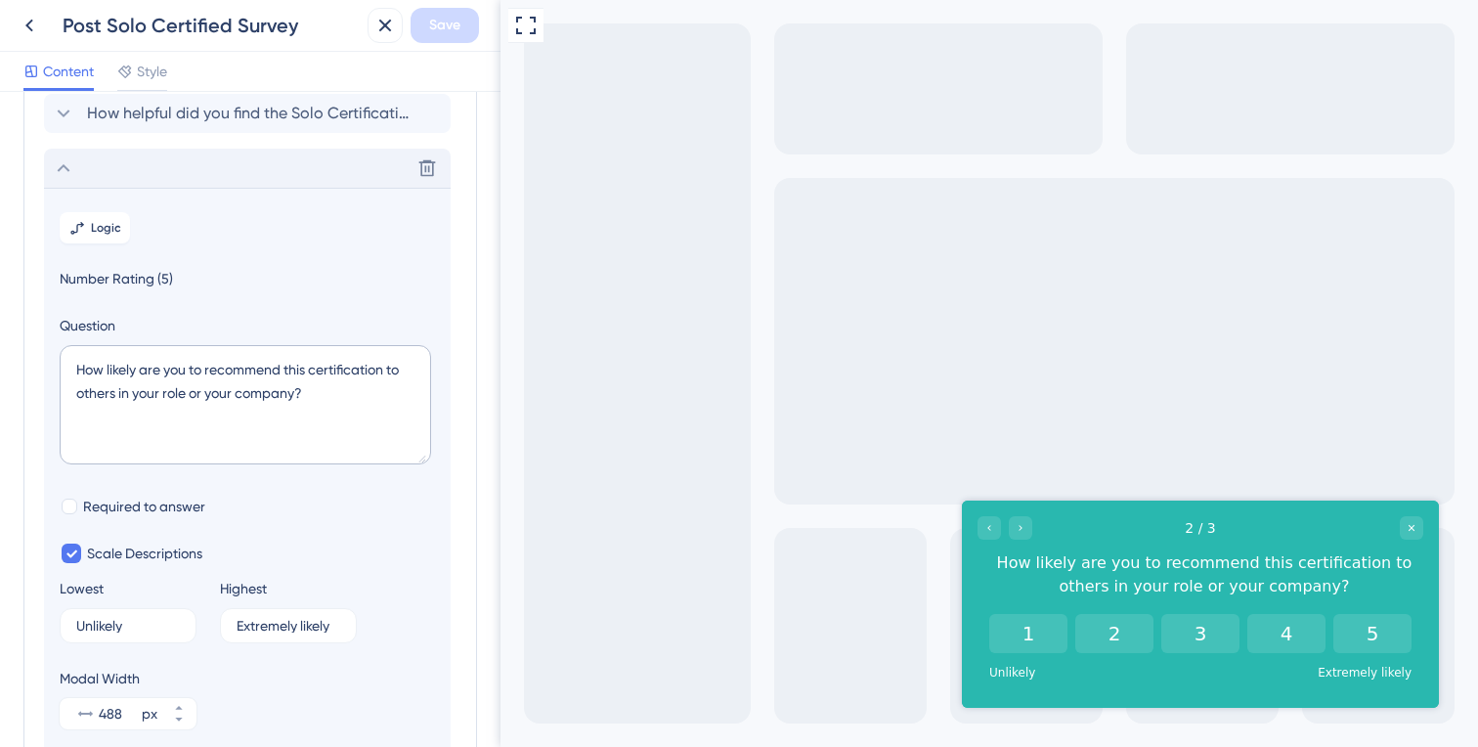
scroll to position [169, 0]
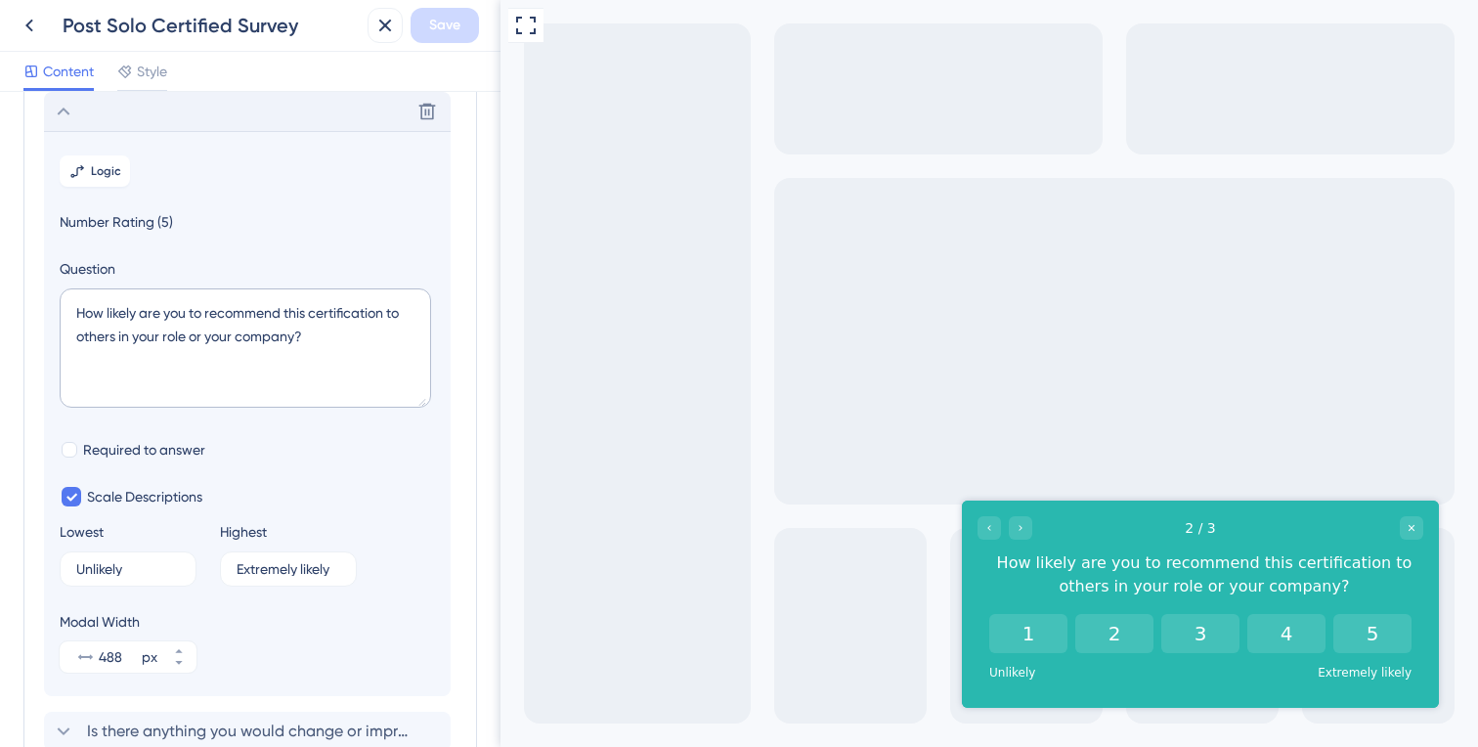
click at [66, 120] on icon at bounding box center [63, 111] width 23 height 23
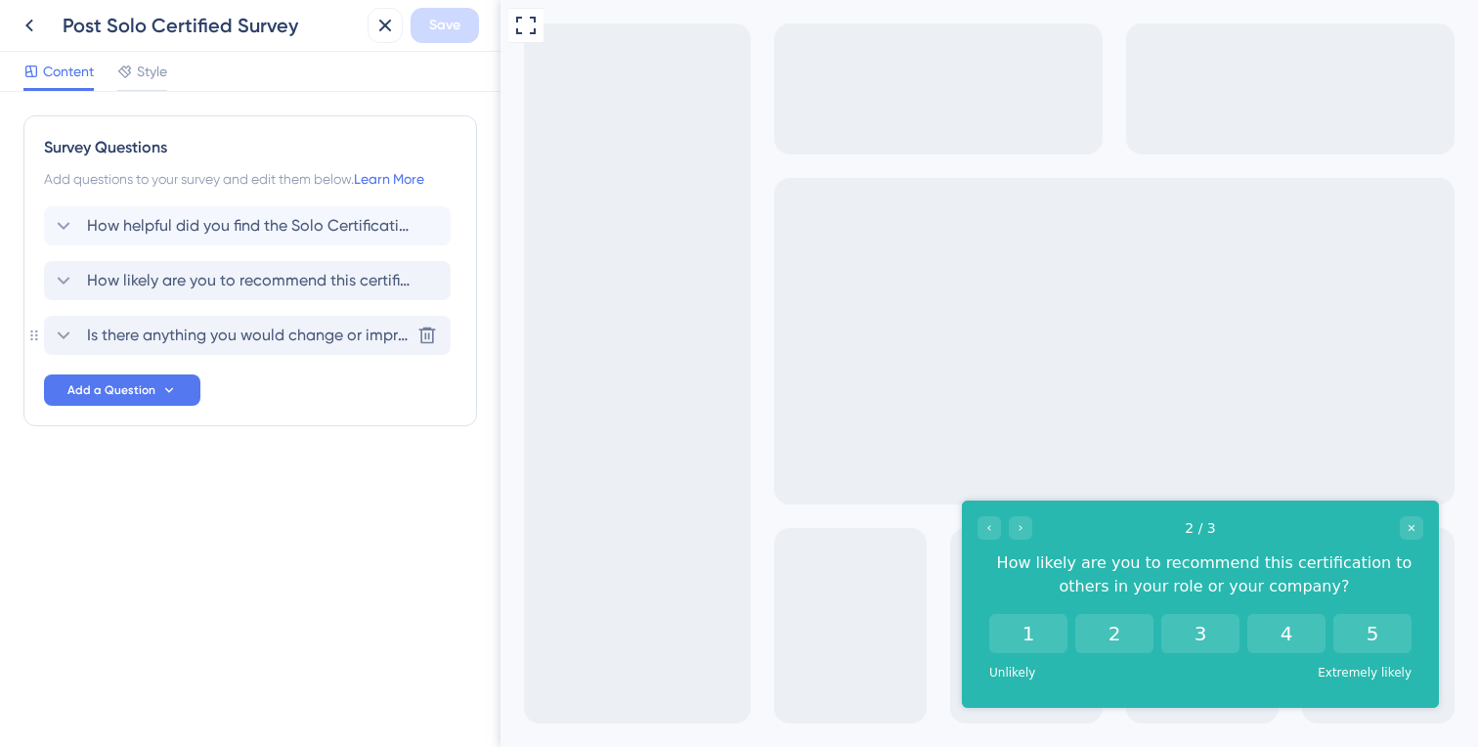
click at [115, 333] on span "Is there anything you would change or improve about the courses?" at bounding box center [248, 335] width 323 height 23
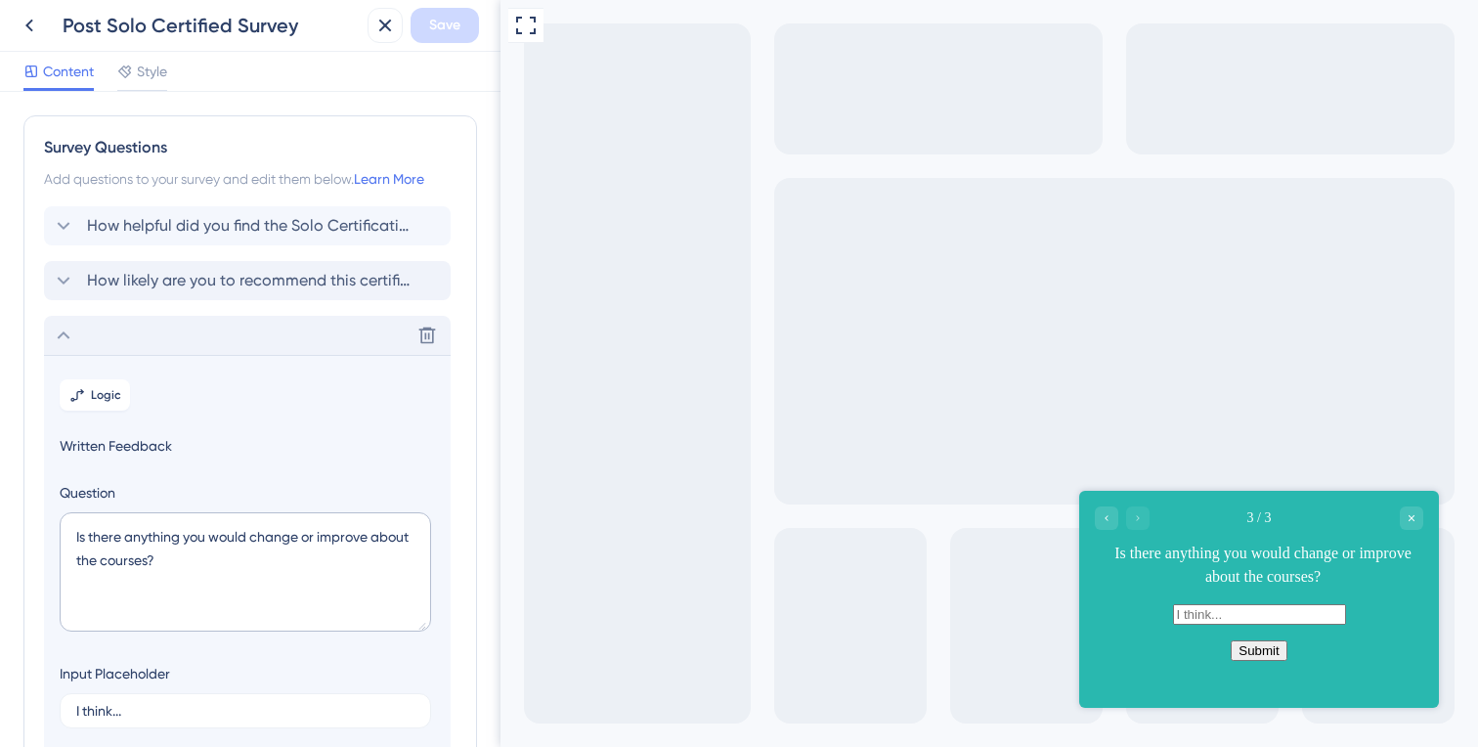
click at [73, 335] on icon at bounding box center [63, 335] width 23 height 23
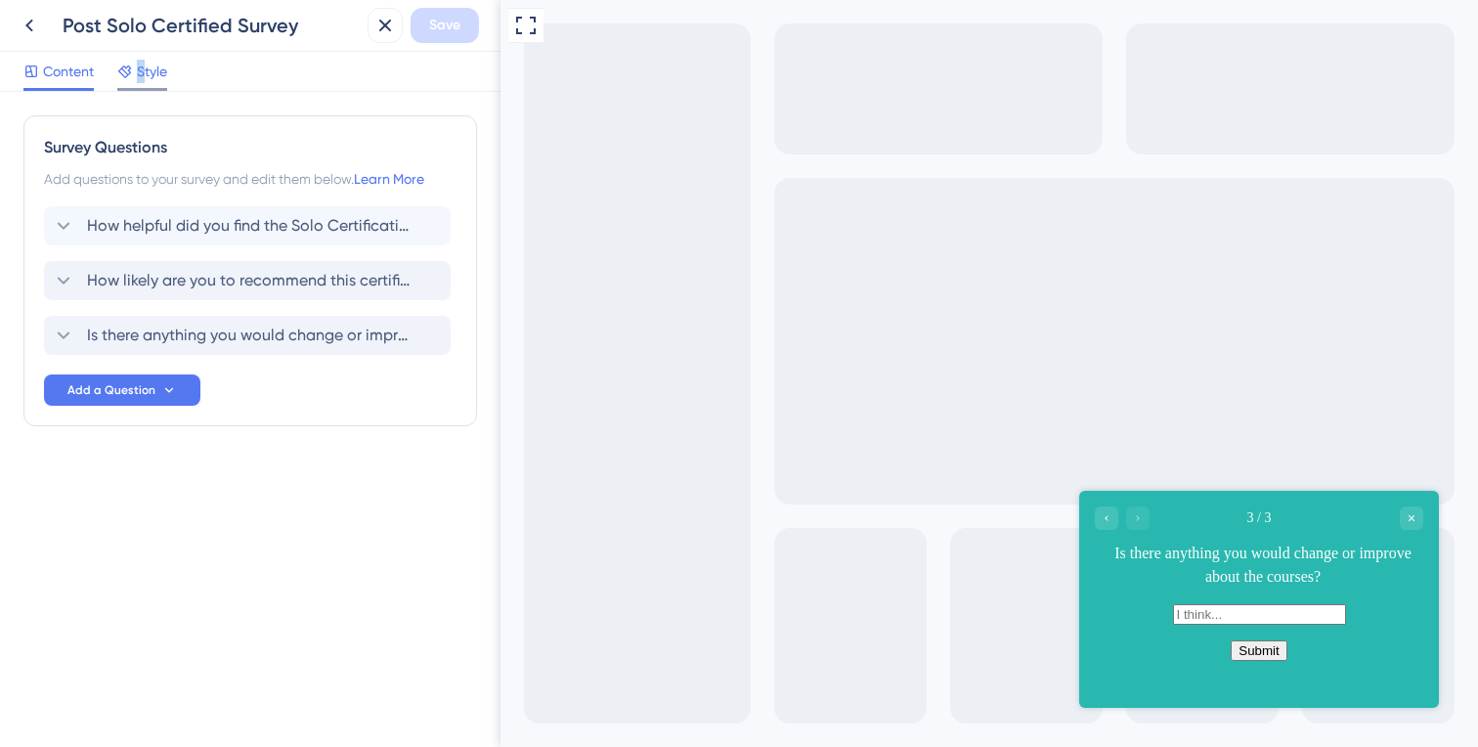
click at [141, 72] on span "Style" at bounding box center [152, 71] width 30 height 23
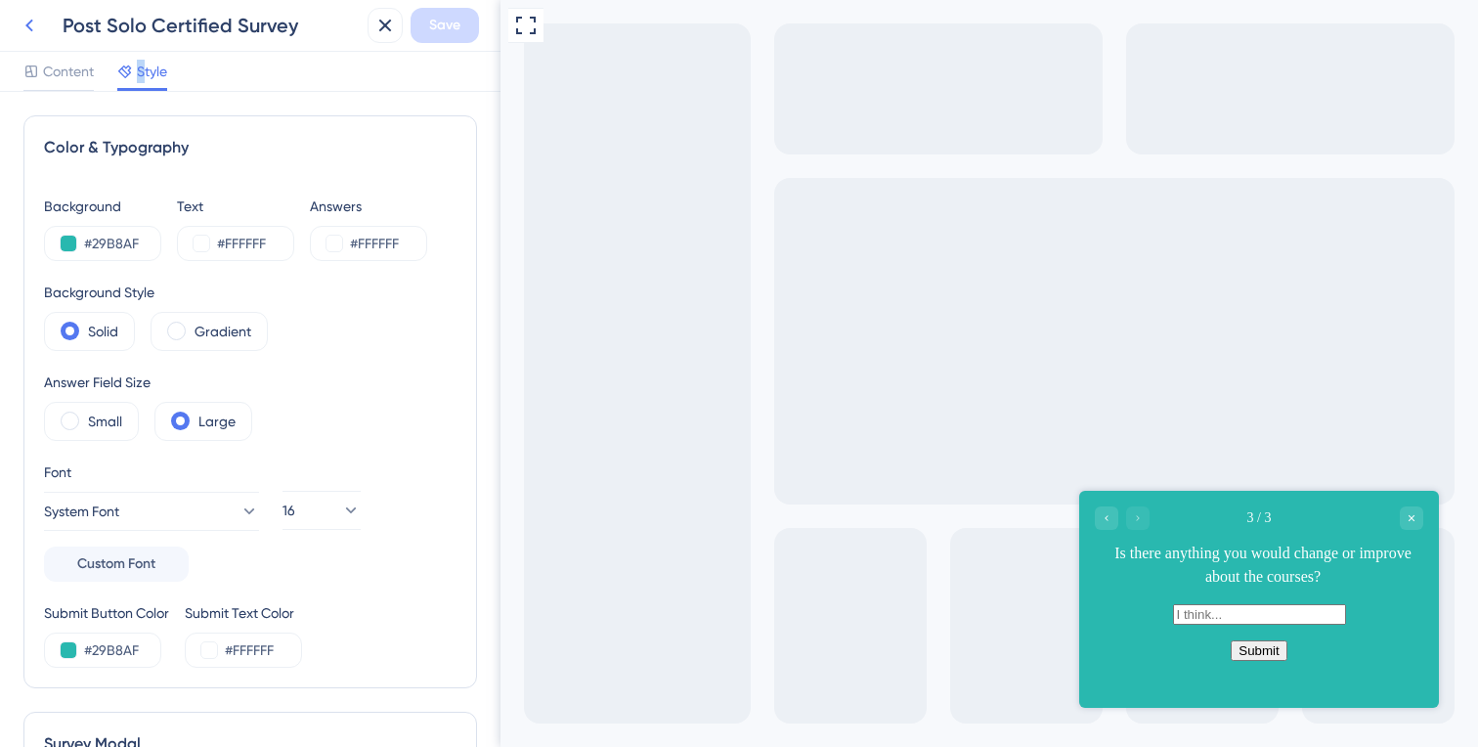
click at [37, 28] on icon at bounding box center [29, 25] width 23 height 23
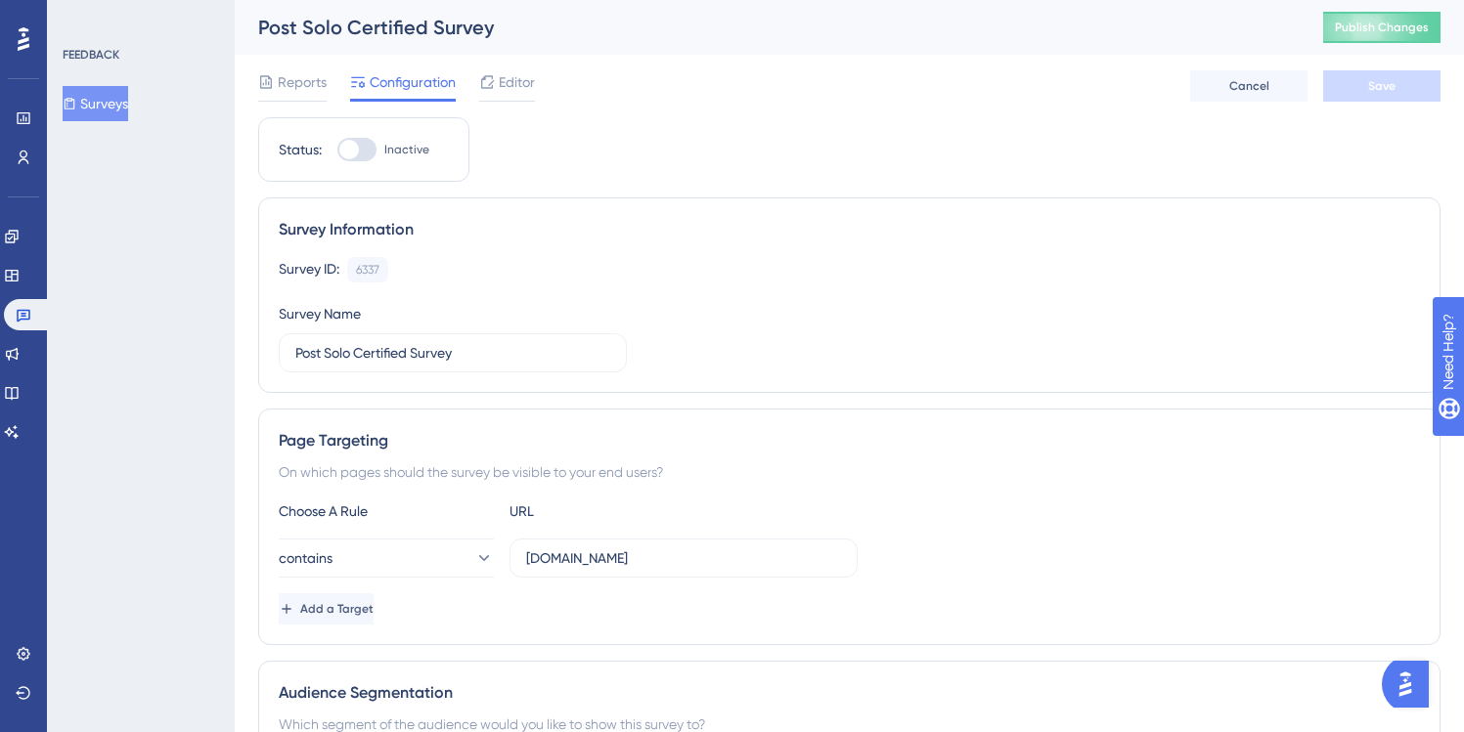
click at [373, 154] on div at bounding box center [356, 149] width 39 height 23
click at [337, 151] on input "Inactive" at bounding box center [336, 150] width 1 height 1
checkbox input "true"
click at [1360, 96] on button "Save" at bounding box center [1381, 85] width 117 height 31
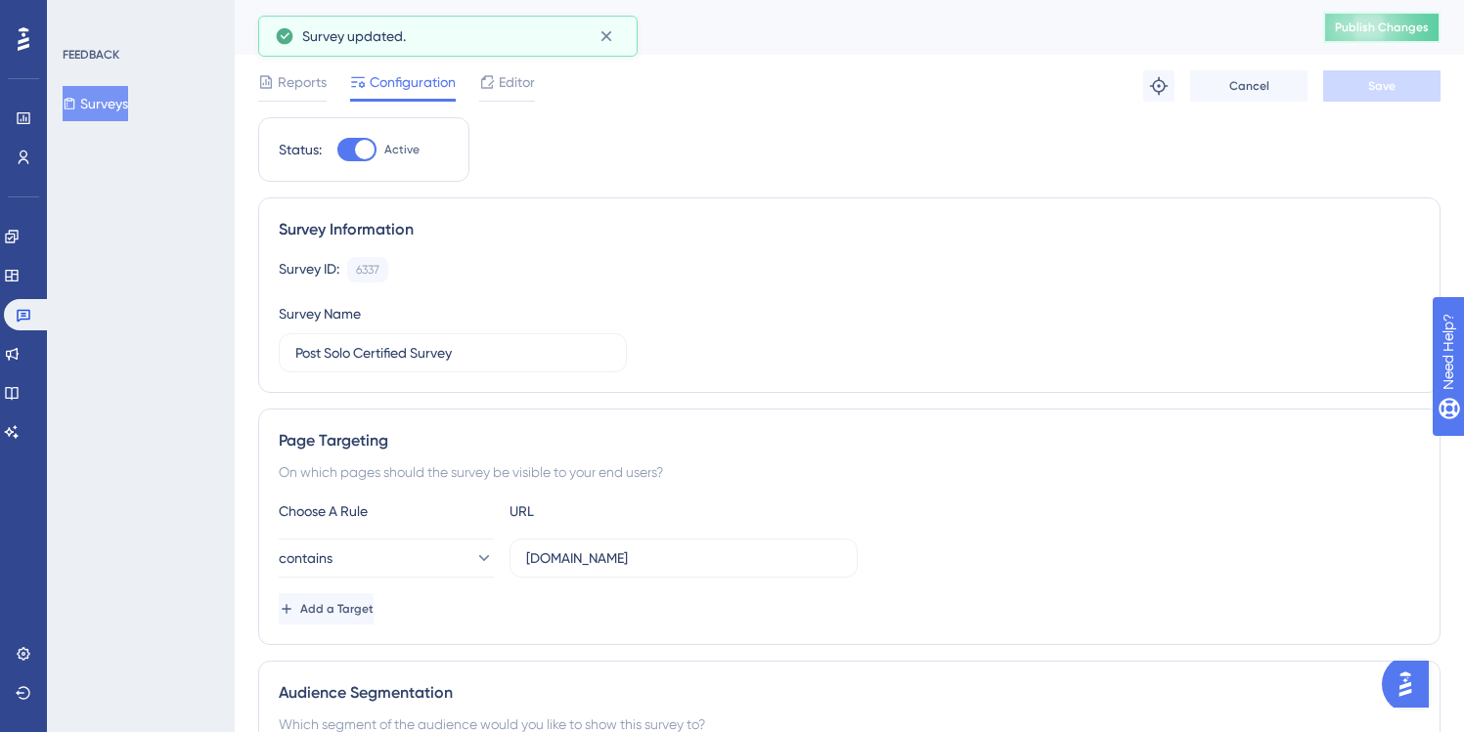
click at [1379, 24] on span "Publish Changes" at bounding box center [1382, 28] width 94 height 16
click at [44, 150] on div "Performance Users Engagement Widgets Feedback Product Updates Knowledge Base AI…" at bounding box center [23, 366] width 47 height 732
click at [31, 154] on link at bounding box center [24, 157] width 16 height 31
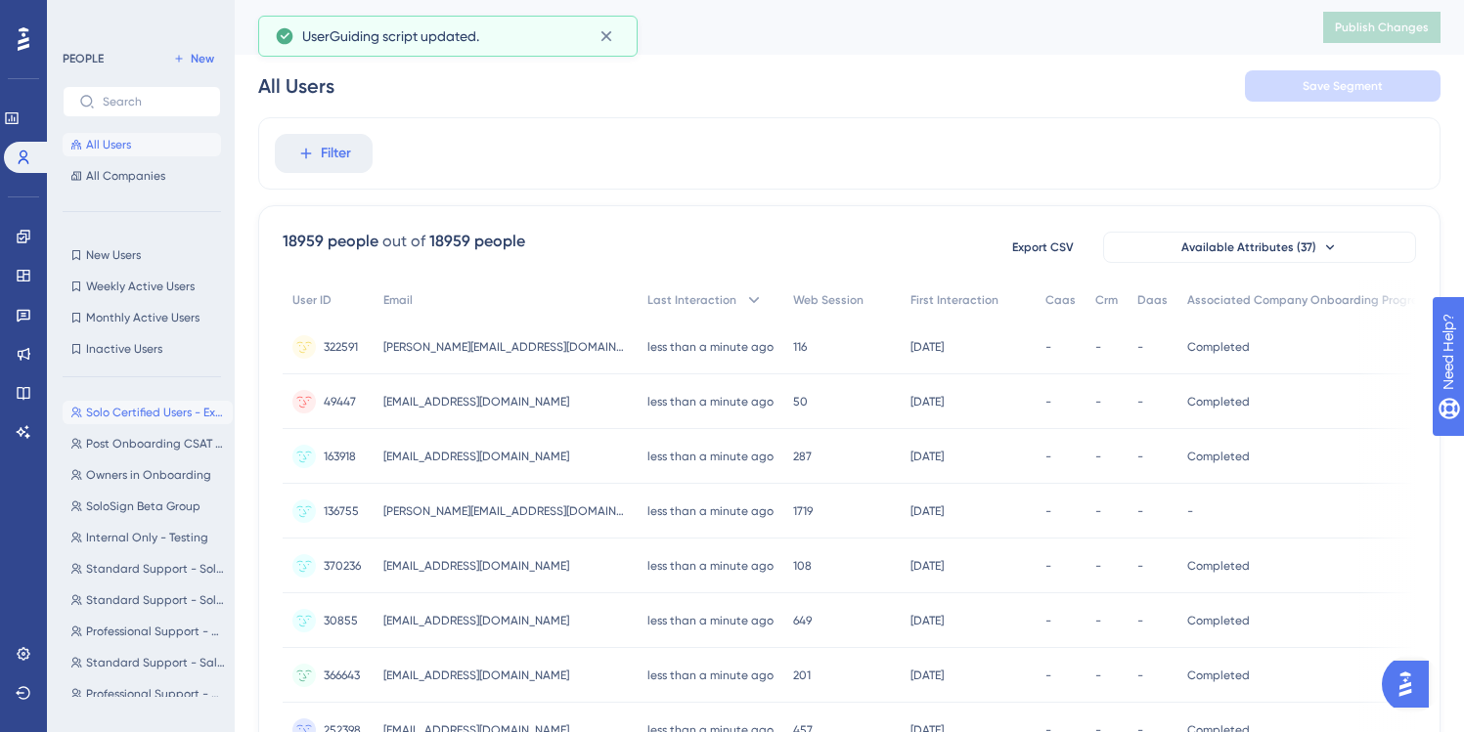
click at [105, 409] on span "Solo Certified Users - External" at bounding box center [155, 413] width 139 height 16
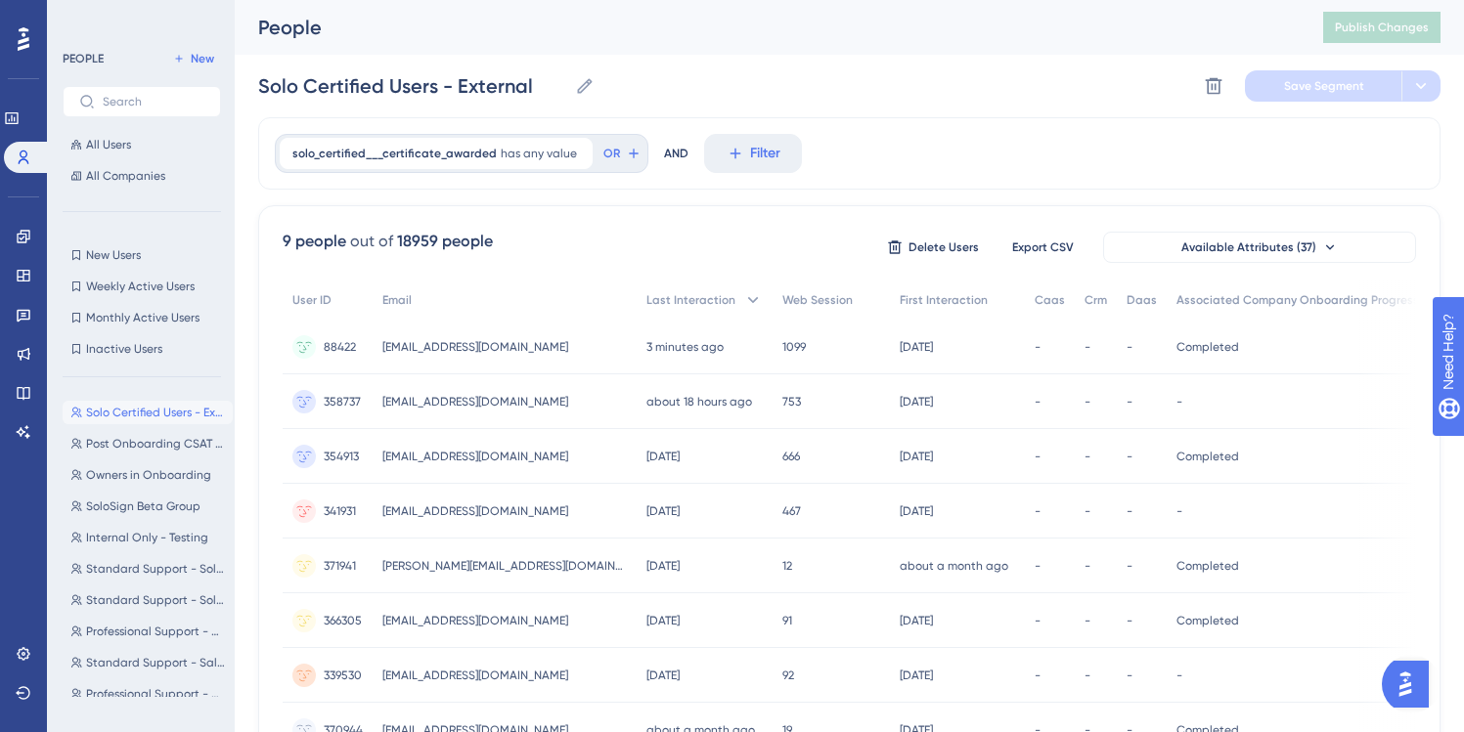
click at [248, 216] on div "Performance Users Engagement Widgets Feedback Product Updates Knowledge Base AI…" at bounding box center [849, 446] width 1229 height 892
click at [852, 71] on div "Solo Certified Users - External Solo Certified Users - External Delete Segment …" at bounding box center [849, 86] width 1182 height 63
click at [16, 239] on link at bounding box center [24, 236] width 16 height 31
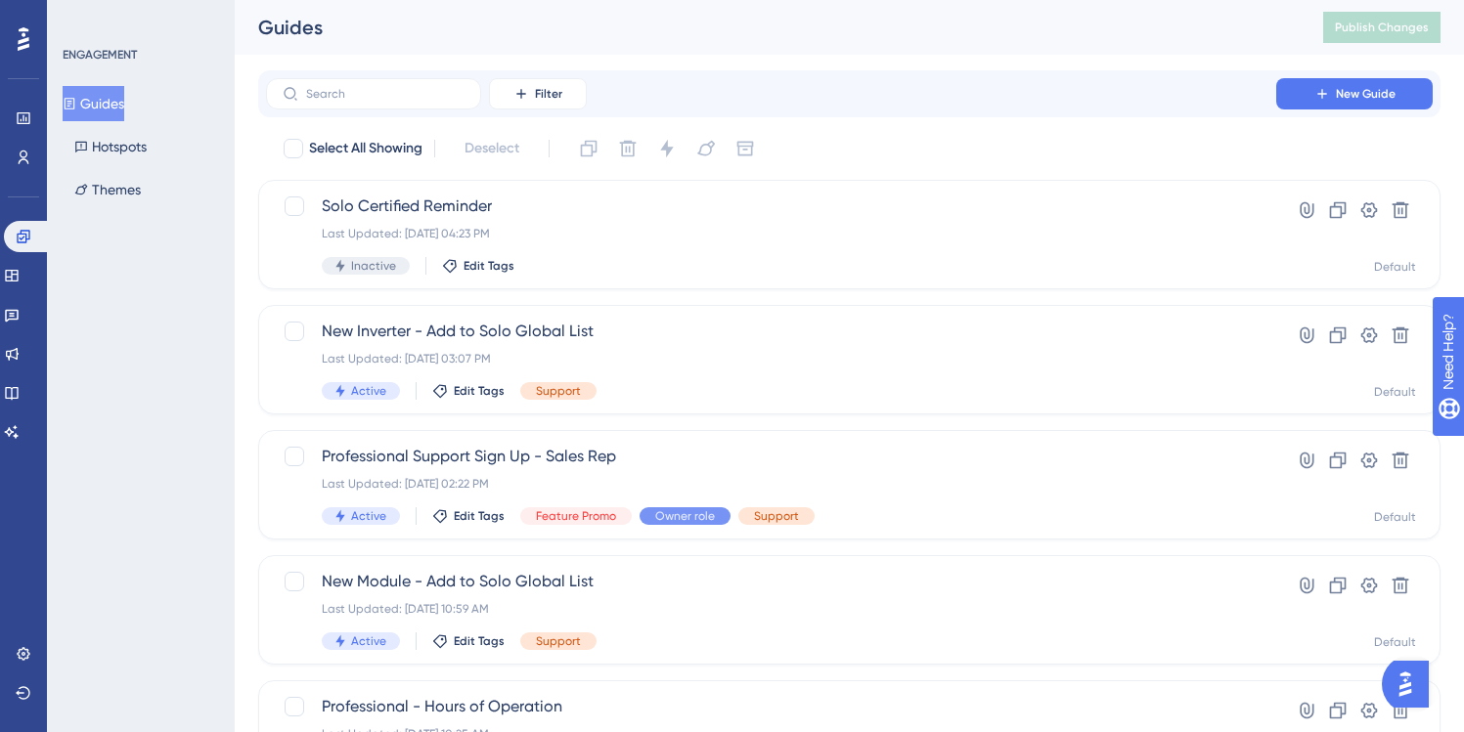
click at [96, 110] on button "Guides" at bounding box center [94, 103] width 62 height 35
click at [110, 124] on div "Guides Hotspots Themes" at bounding box center [142, 146] width 158 height 121
click at [110, 132] on button "Hotspots" at bounding box center [111, 146] width 96 height 35
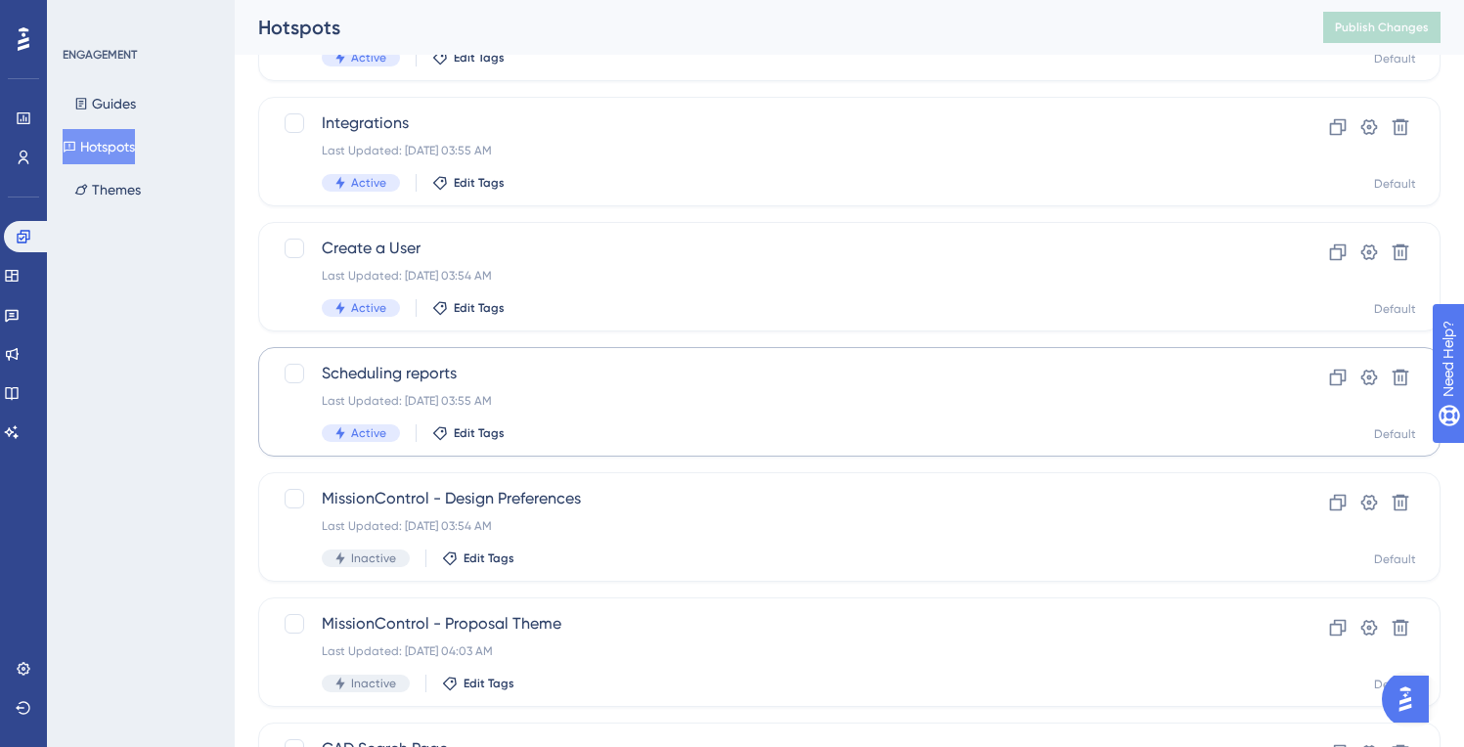
scroll to position [460, 0]
click at [505, 265] on div "Create a User Last Updated: [DATE] 03:54 AM Active Edit Tags" at bounding box center [771, 276] width 899 height 80
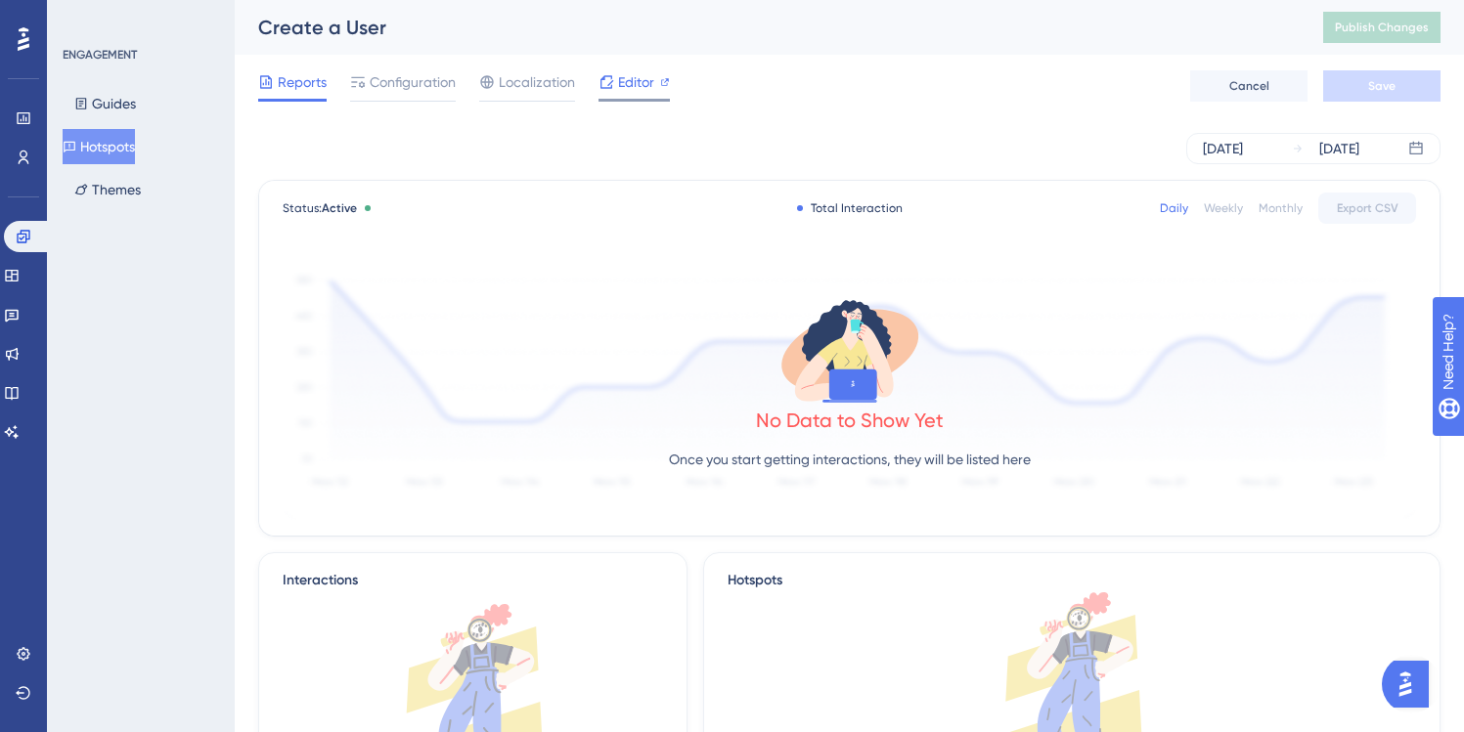
click at [614, 87] on div "Editor" at bounding box center [633, 81] width 71 height 23
